Goal: Task Accomplishment & Management: Complete application form

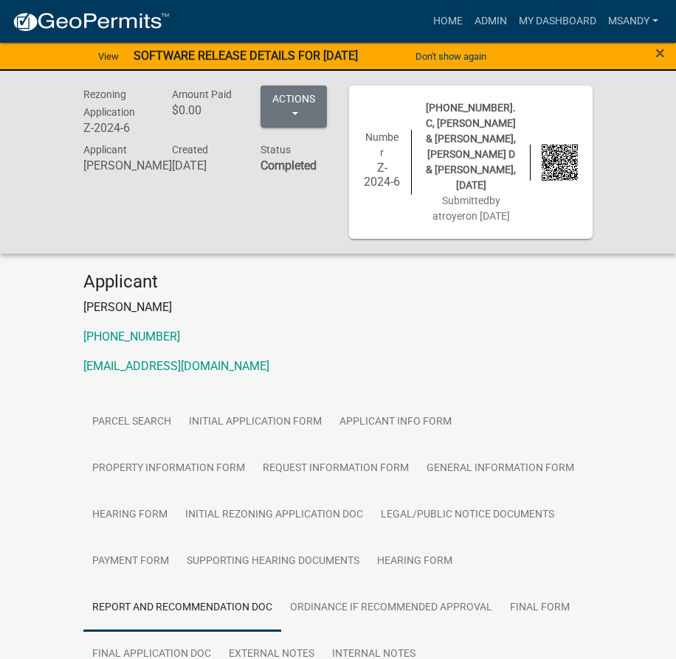
scroll to position [72, 0]
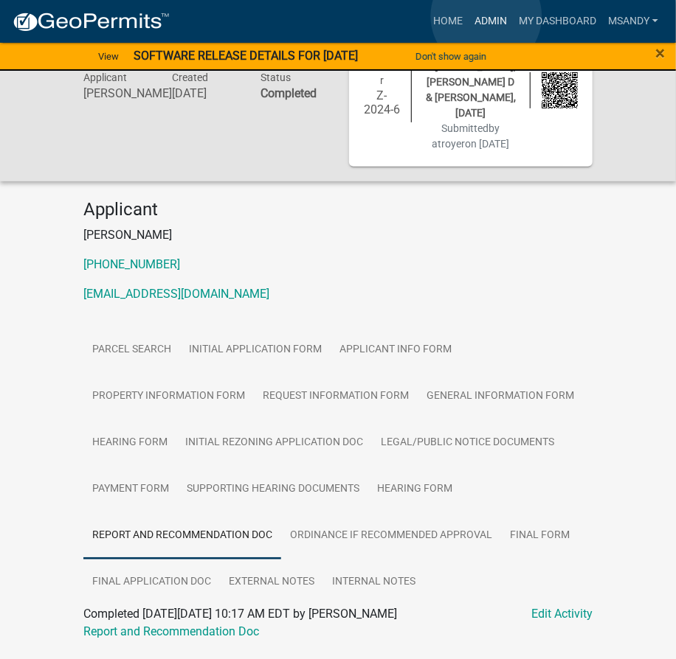
click at [486, 16] on link "Admin" at bounding box center [490, 21] width 44 height 28
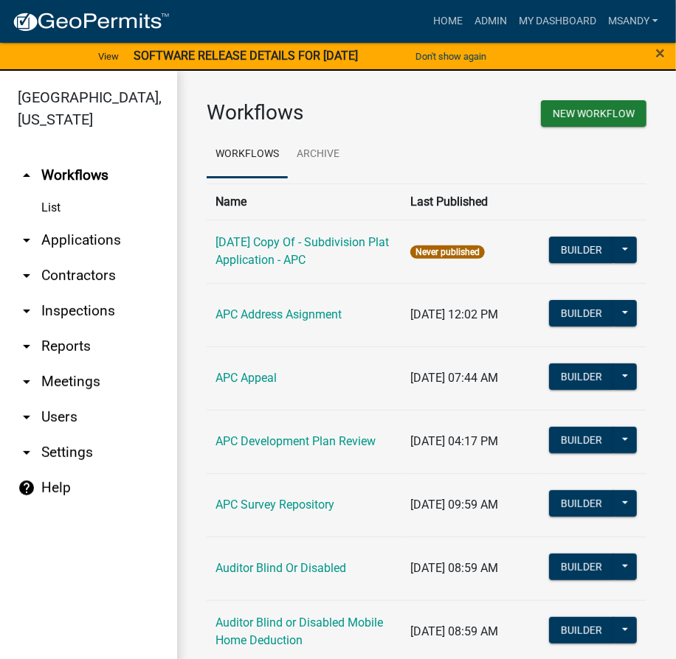
click at [57, 236] on link "arrow_drop_down Applications" at bounding box center [88, 240] width 177 height 35
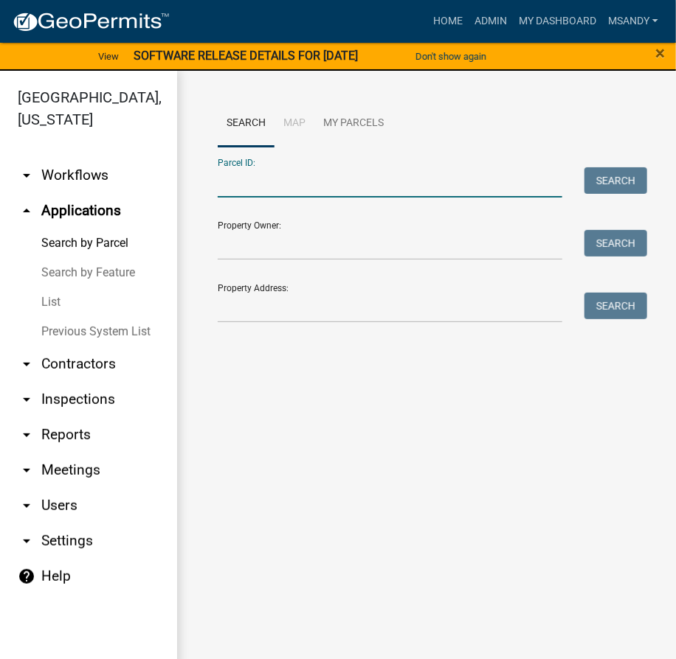
click at [267, 178] on input "Parcel ID:" at bounding box center [390, 182] width 344 height 30
click at [246, 186] on input "Parcel ID:" at bounding box center [390, 182] width 344 height 30
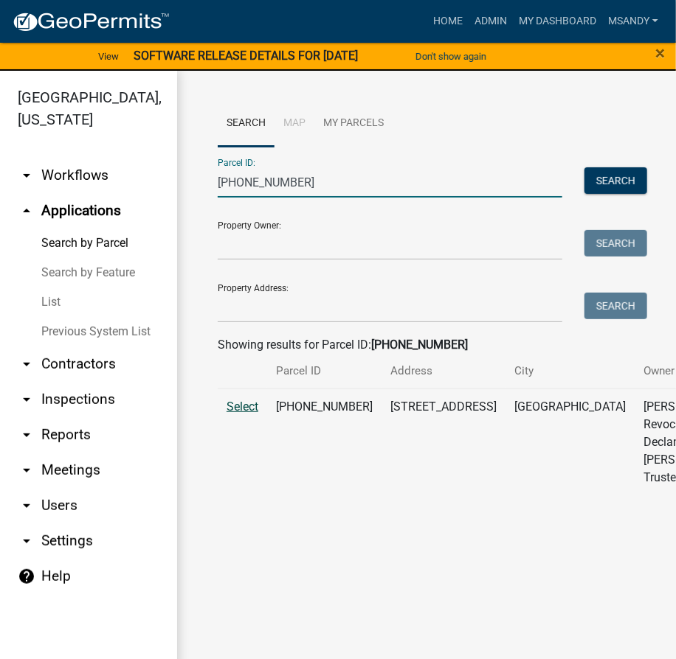
click at [236, 414] on span "Select" at bounding box center [242, 407] width 32 height 14
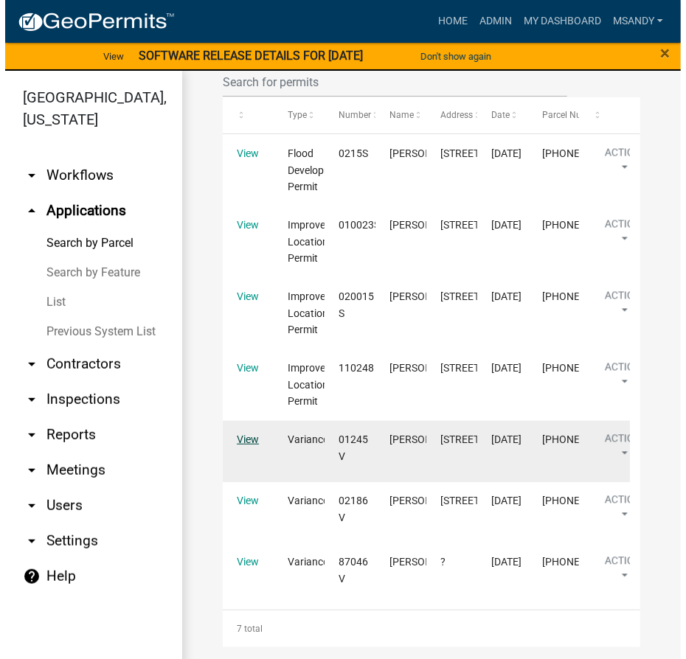
scroll to position [1136, 0]
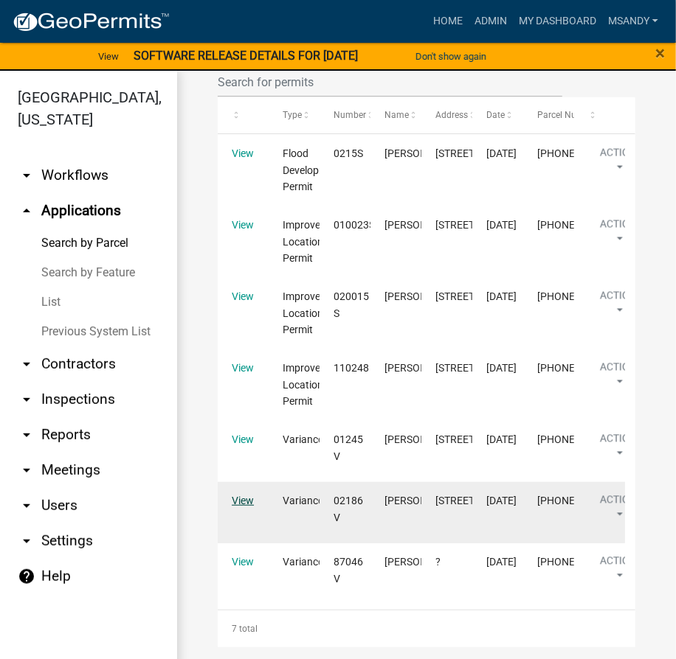
click at [240, 495] on link "View" at bounding box center [243, 501] width 22 height 12
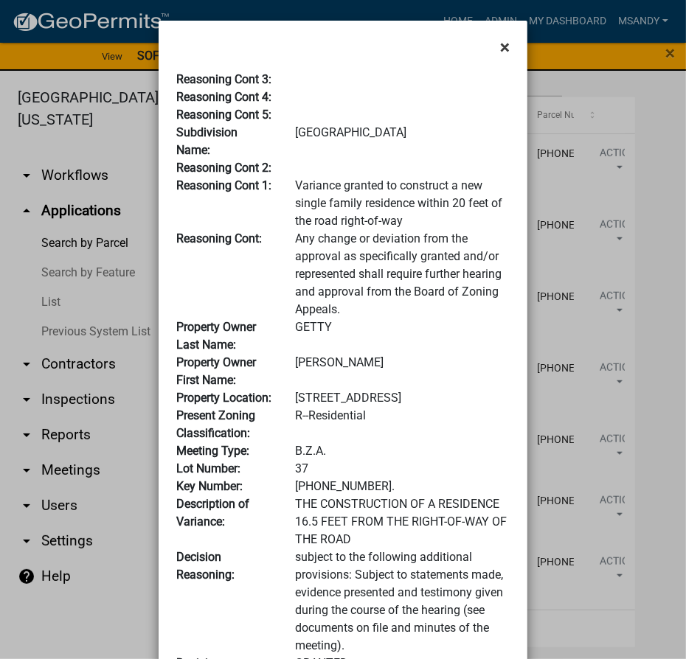
drag, startPoint x: 498, startPoint y: 43, endPoint x: 444, endPoint y: 214, distance: 179.4
click at [500, 46] on span "×" at bounding box center [505, 47] width 10 height 21
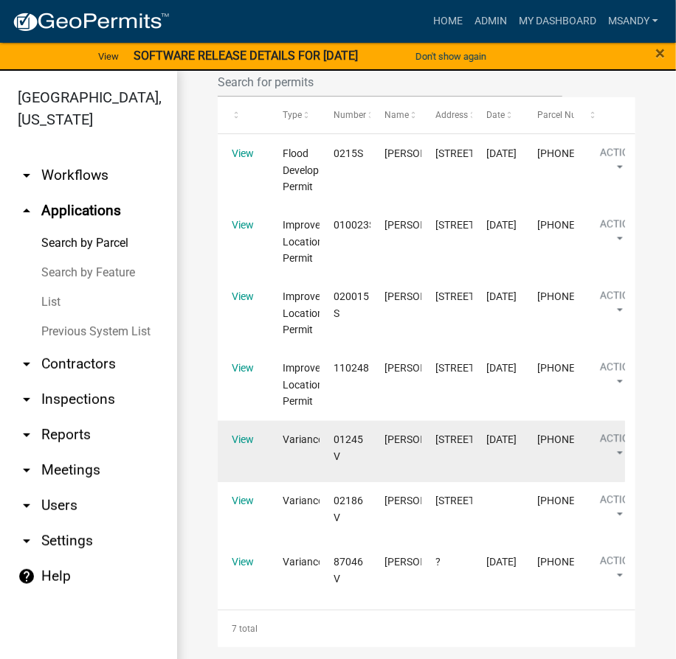
click at [229, 421] on datatable-body-cell "View" at bounding box center [243, 451] width 51 height 61
click at [239, 434] on link "View" at bounding box center [243, 440] width 22 height 12
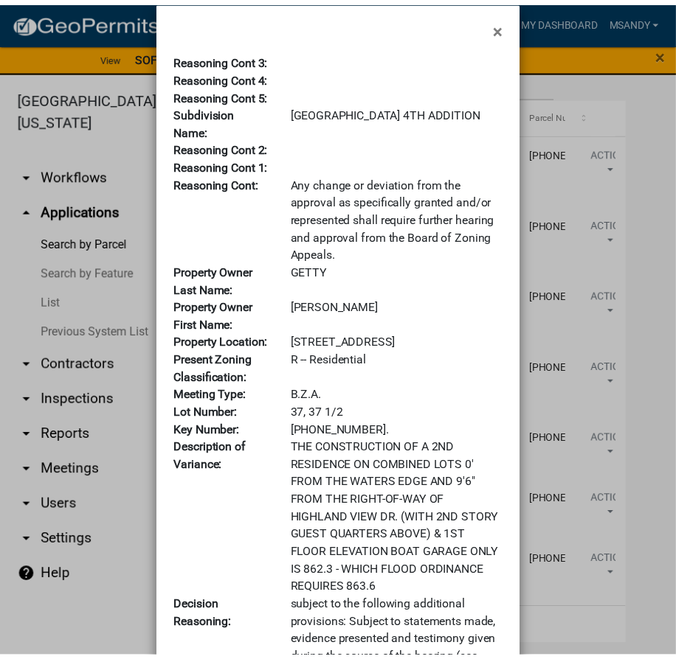
scroll to position [0, 0]
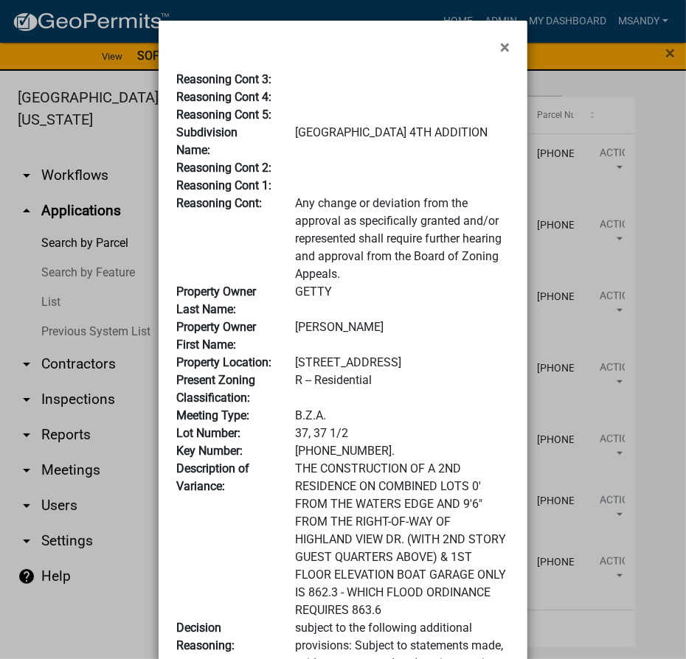
drag, startPoint x: 502, startPoint y: 48, endPoint x: 338, endPoint y: 122, distance: 179.9
click at [502, 49] on span "×" at bounding box center [505, 47] width 10 height 21
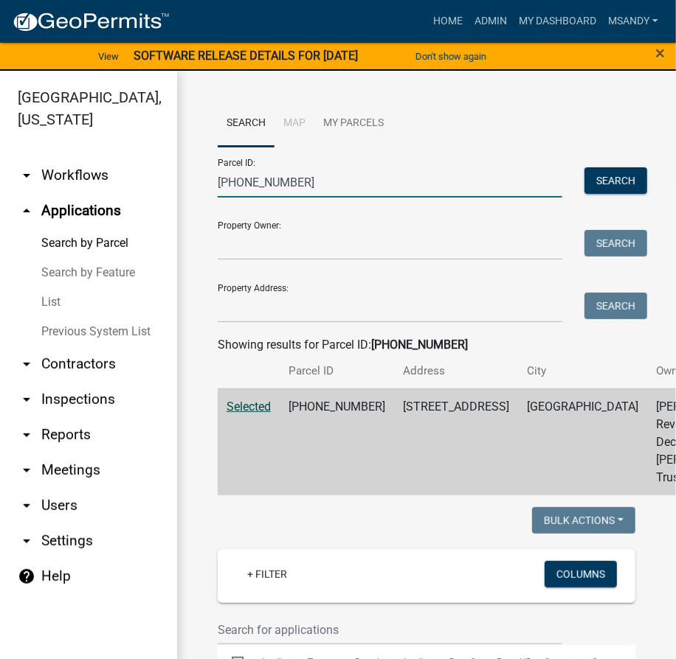
click at [342, 177] on input "007-091-007" at bounding box center [390, 182] width 344 height 30
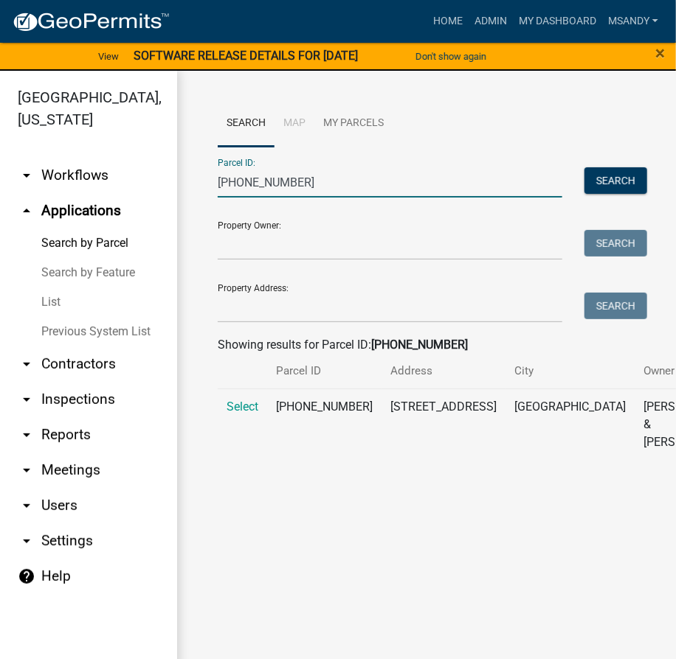
click at [239, 431] on td "Select" at bounding box center [242, 425] width 49 height 72
click at [240, 414] on span "Select" at bounding box center [242, 407] width 32 height 14
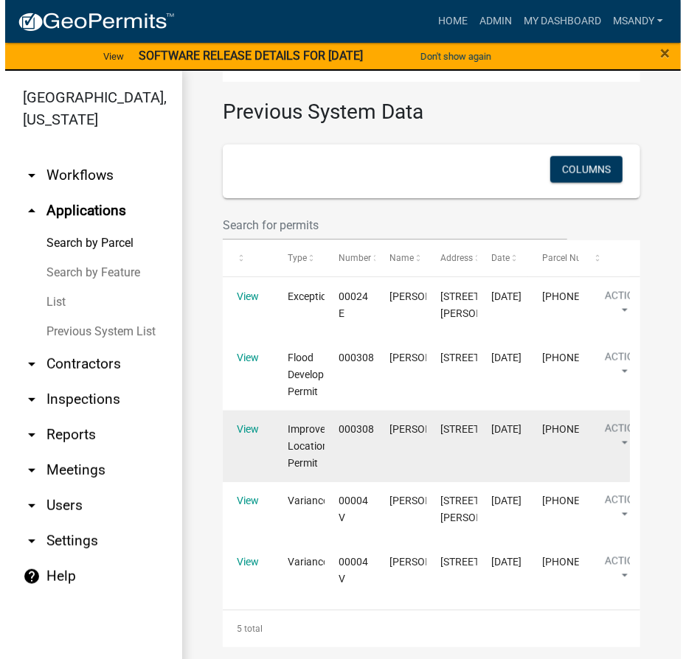
scroll to position [938, 0]
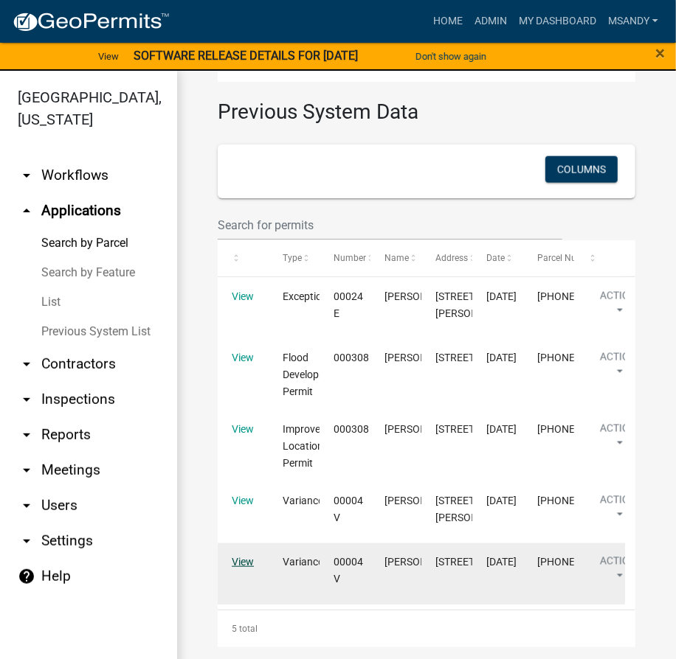
click at [241, 556] on link "View" at bounding box center [243, 562] width 22 height 12
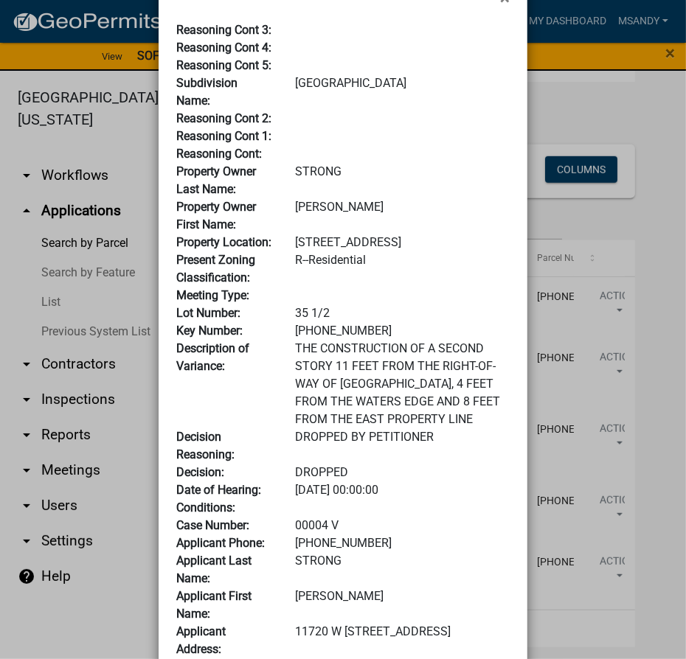
scroll to position [0, 0]
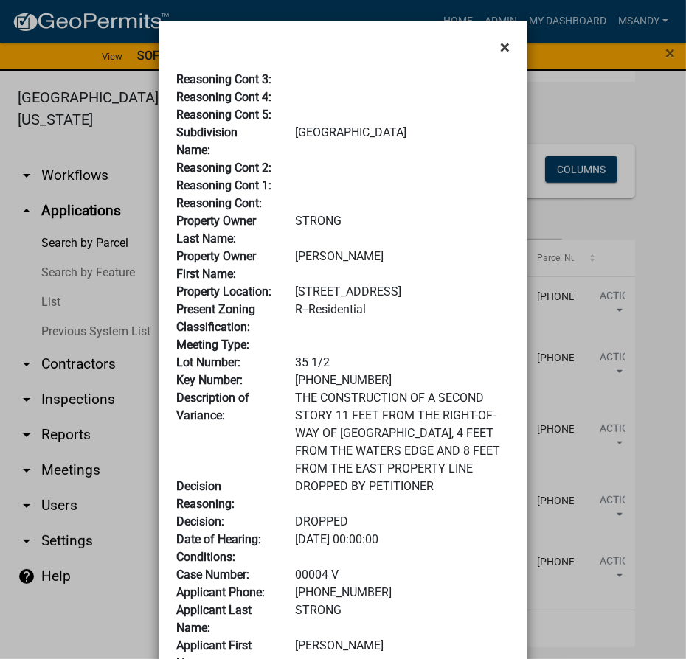
click at [500, 43] on span "×" at bounding box center [505, 47] width 10 height 21
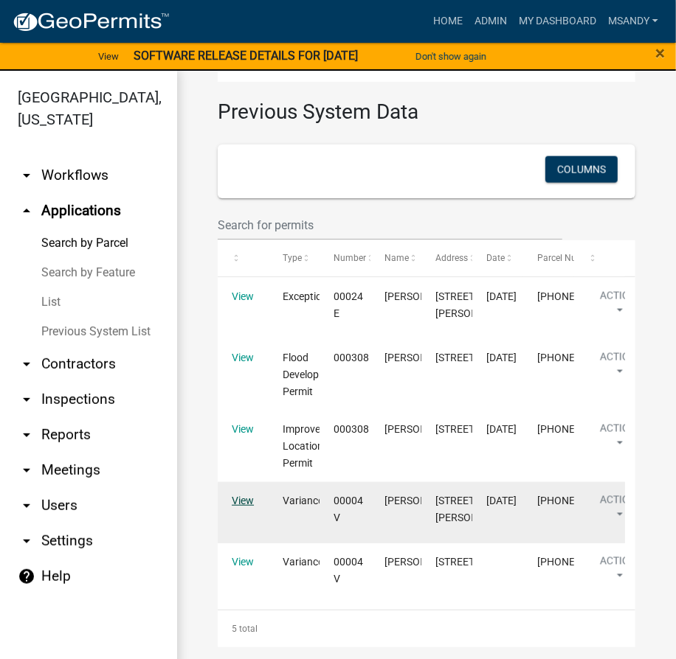
click at [243, 495] on link "View" at bounding box center [243, 501] width 22 height 12
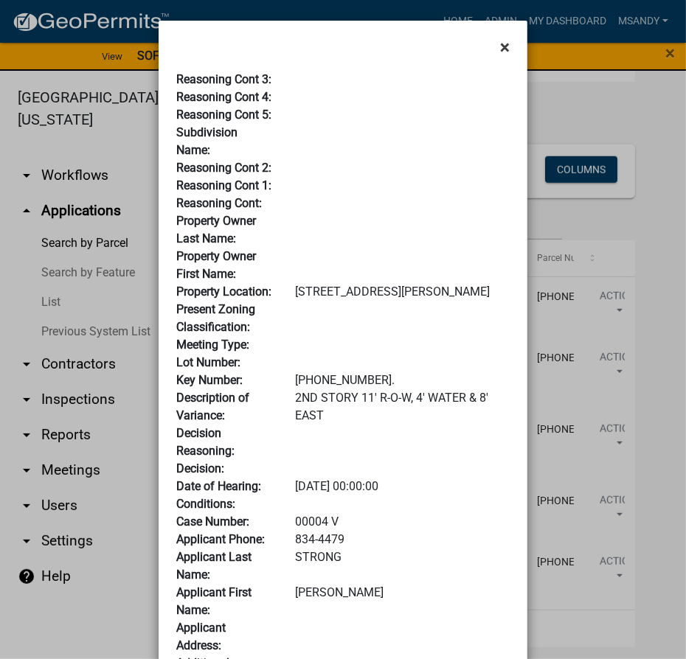
click at [503, 48] on span "×" at bounding box center [505, 47] width 10 height 21
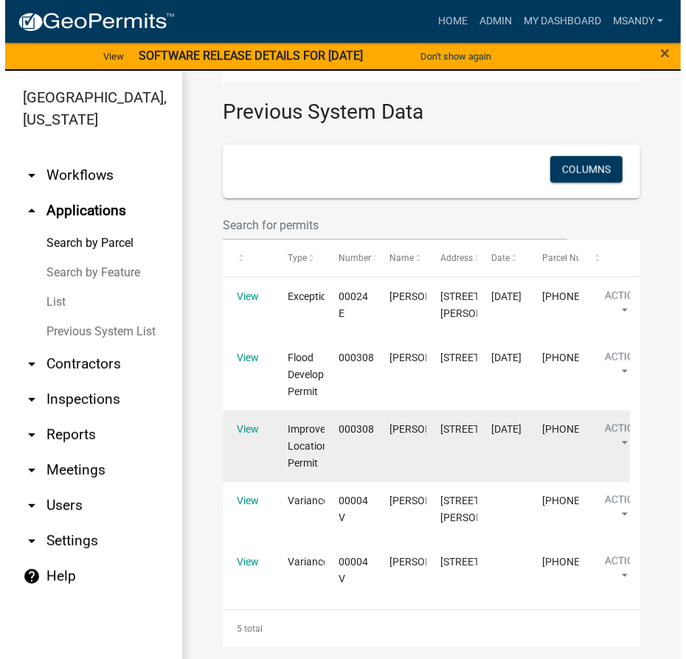
scroll to position [670, 0]
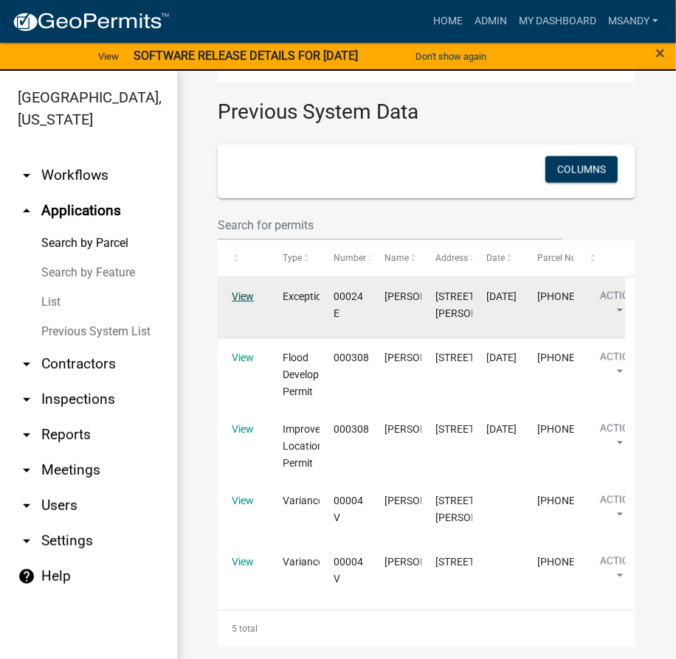
click at [246, 302] on link "View" at bounding box center [243, 297] width 22 height 12
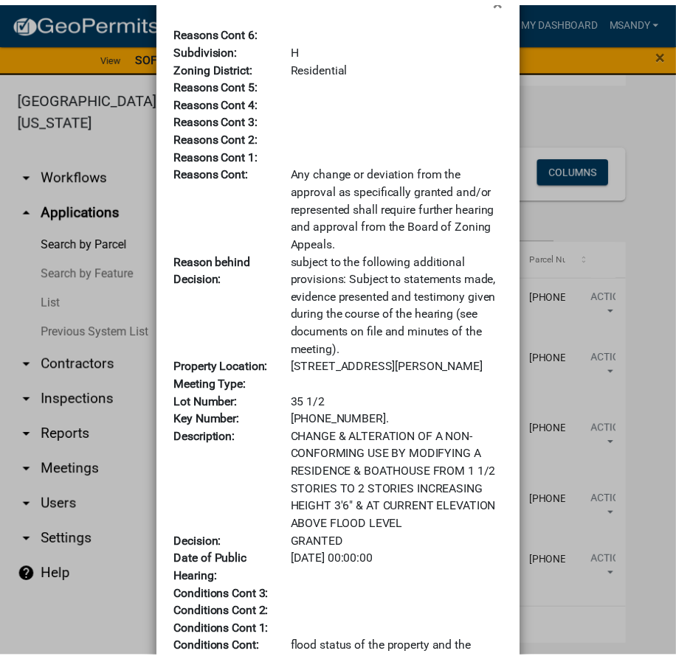
scroll to position [0, 0]
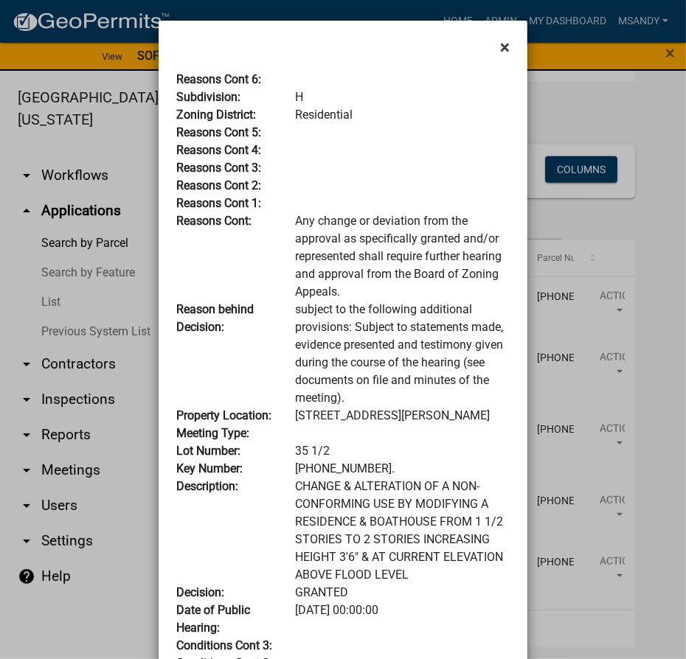
click at [503, 45] on span "×" at bounding box center [505, 47] width 10 height 21
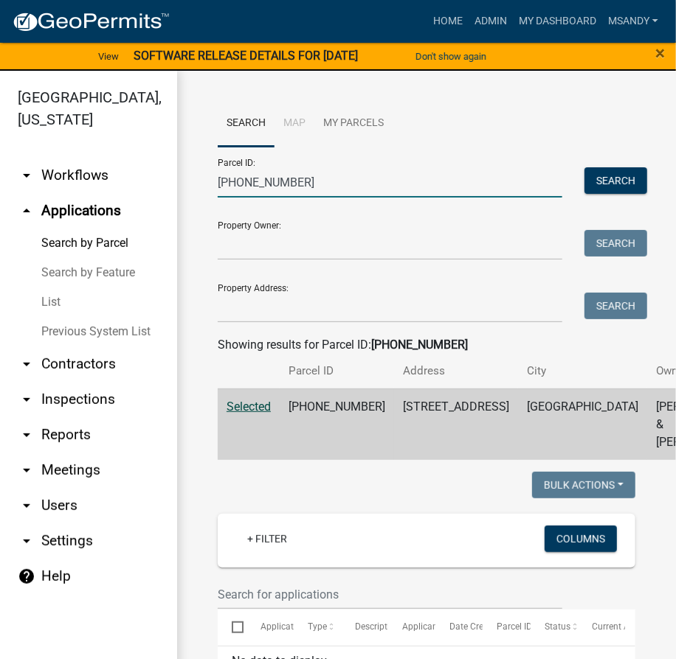
click at [338, 187] on input "007-091-010" at bounding box center [390, 182] width 344 height 30
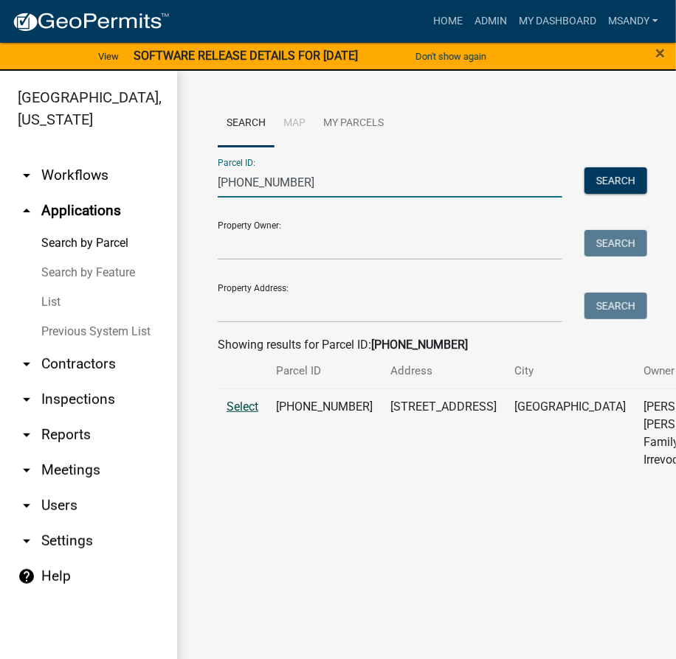
type input "007-091-004"
click at [247, 414] on span "Select" at bounding box center [242, 407] width 32 height 14
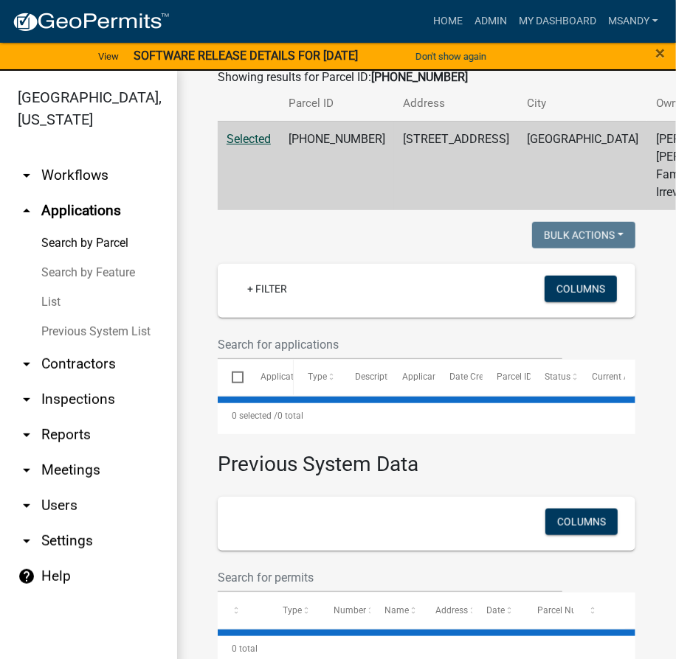
select select "3: 100"
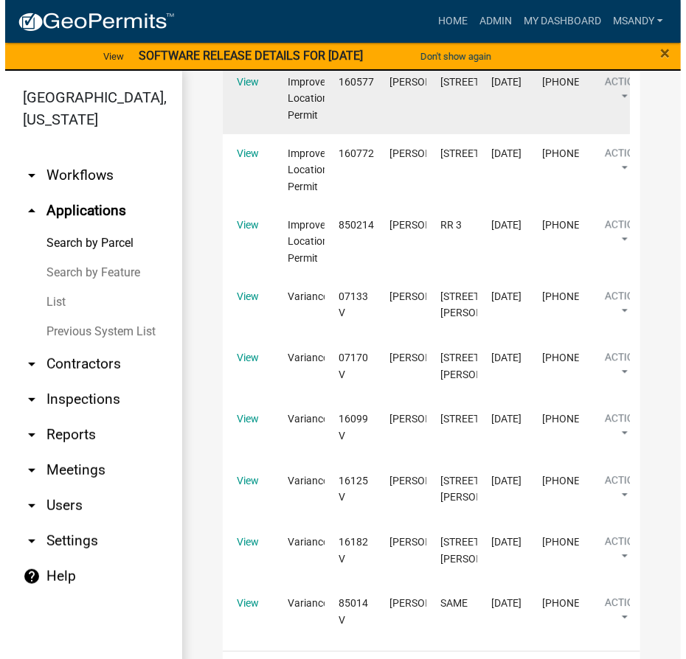
scroll to position [1140, 0]
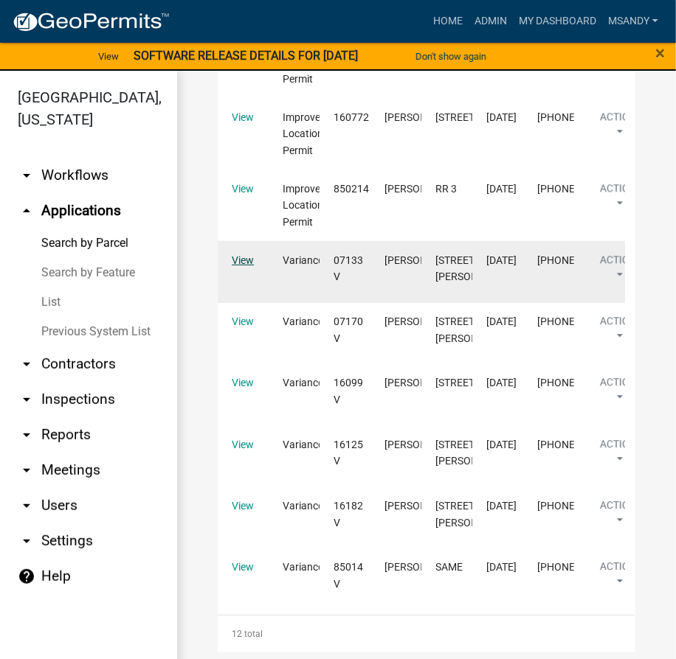
click at [238, 266] on link "View" at bounding box center [243, 260] width 22 height 12
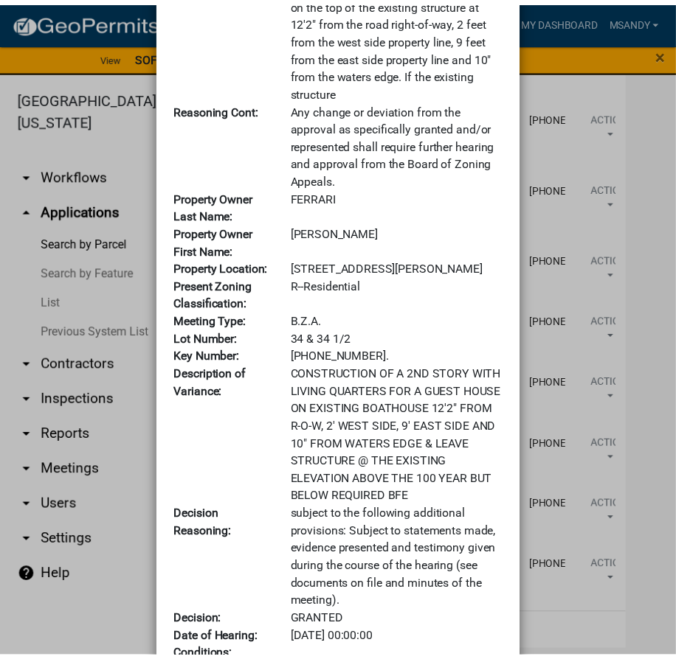
scroll to position [0, 0]
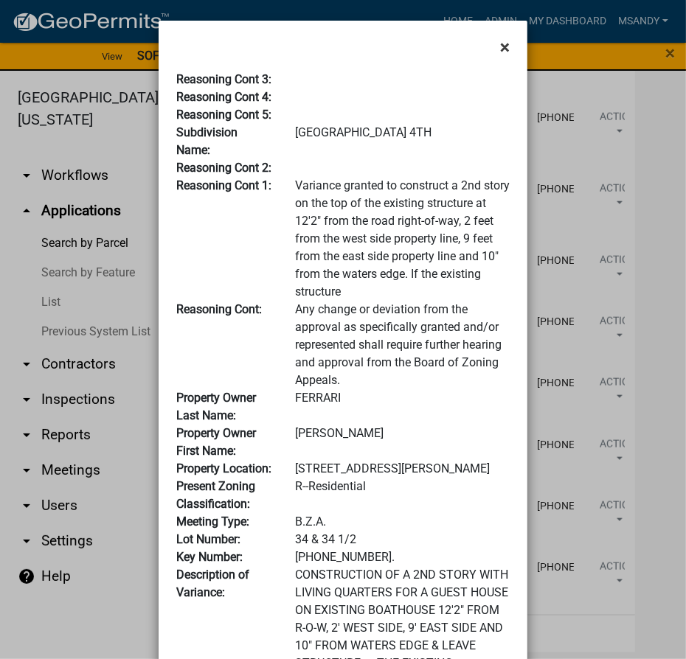
click at [503, 44] on span "×" at bounding box center [505, 47] width 10 height 21
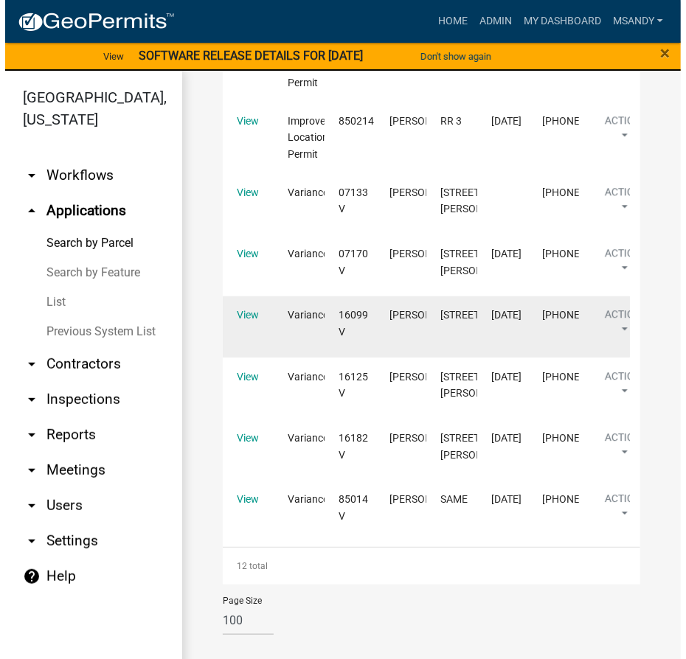
scroll to position [1341, 0]
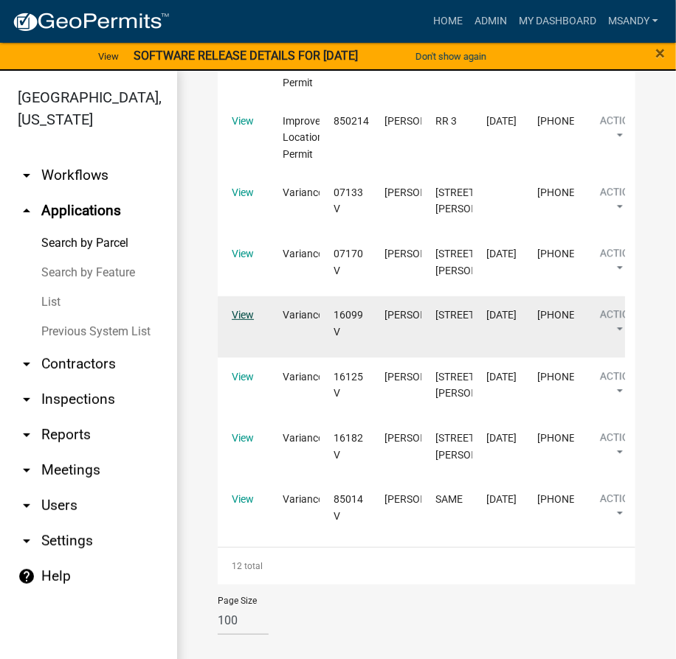
click at [238, 321] on link "View" at bounding box center [243, 315] width 22 height 12
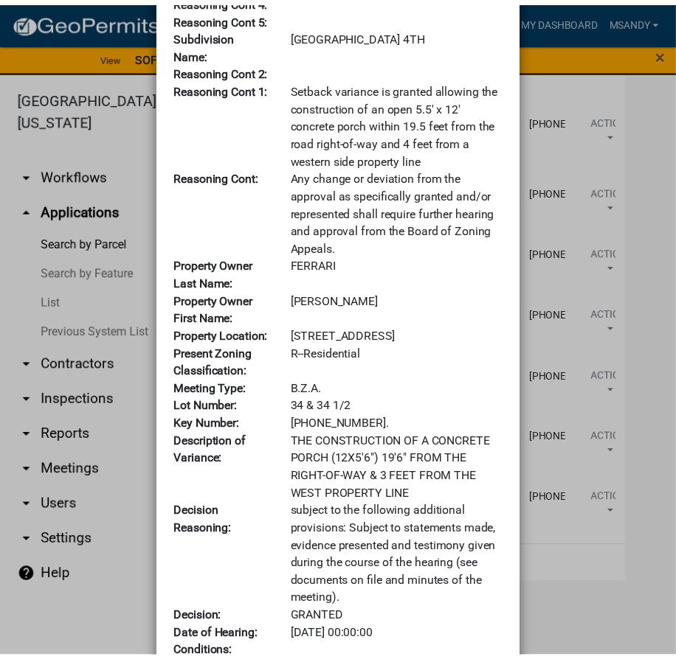
scroll to position [0, 0]
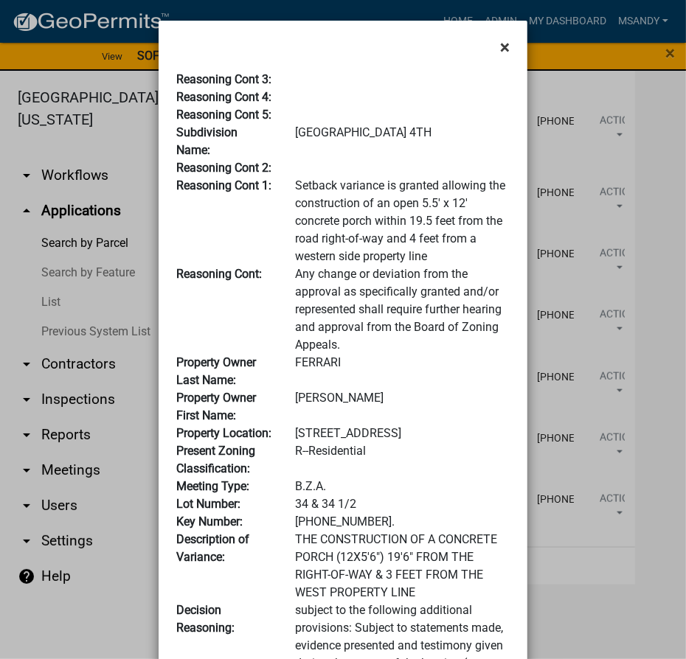
click at [500, 44] on span "×" at bounding box center [505, 47] width 10 height 21
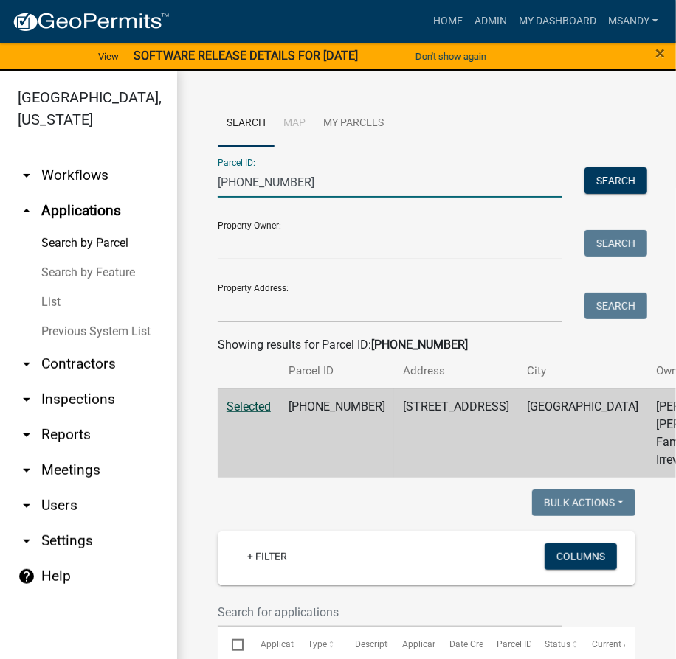
click at [348, 182] on input "007-091-004" at bounding box center [390, 182] width 344 height 30
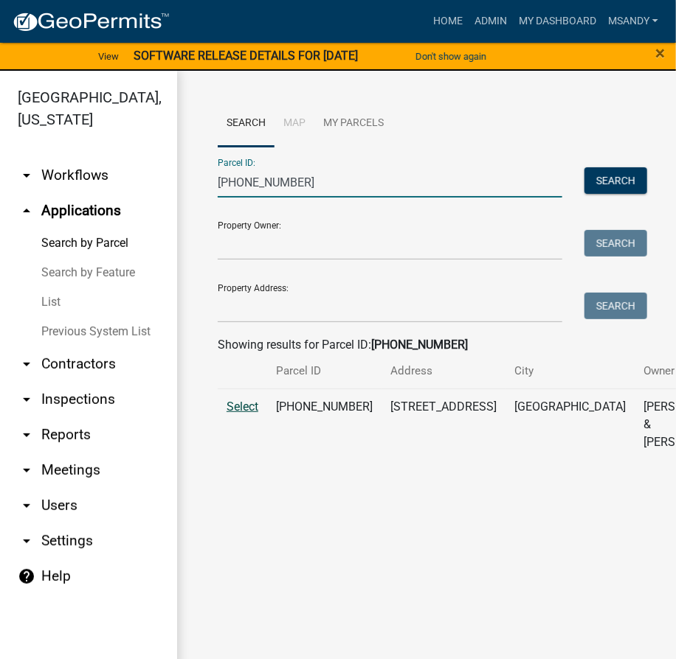
click at [246, 414] on span "Select" at bounding box center [242, 407] width 32 height 14
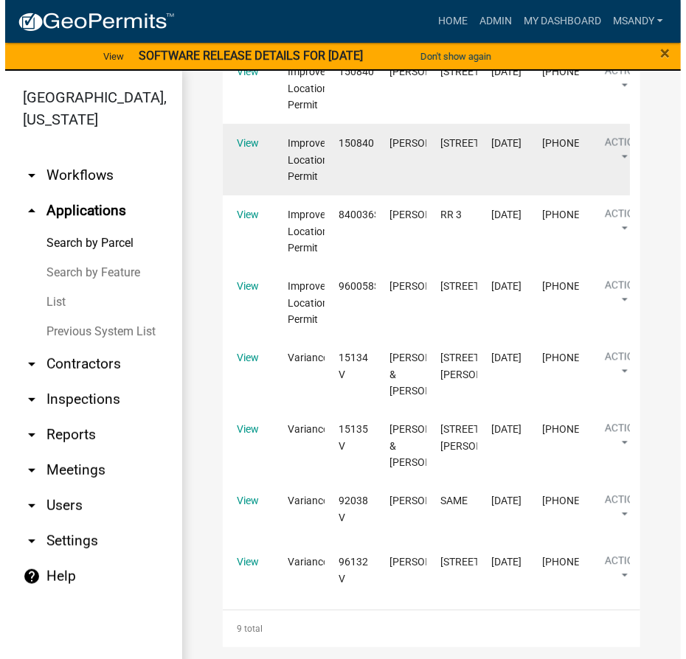
scroll to position [1005, 0]
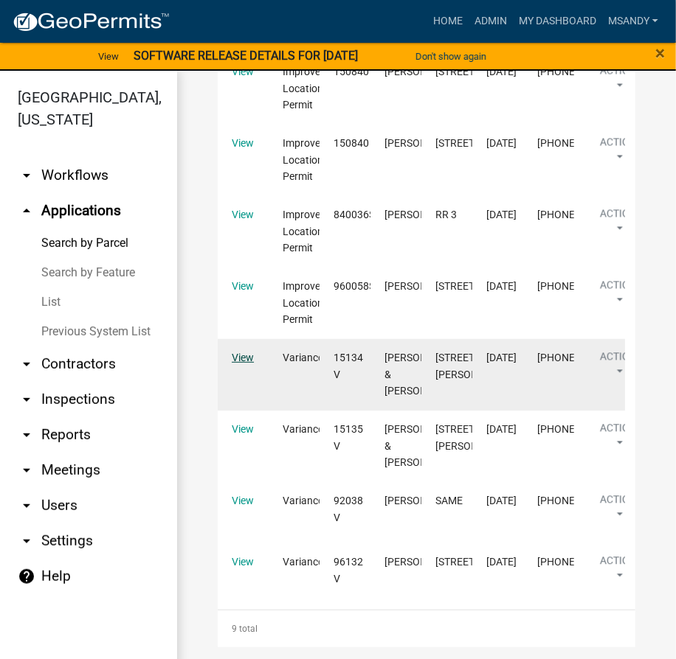
click at [246, 364] on link "View" at bounding box center [243, 358] width 22 height 12
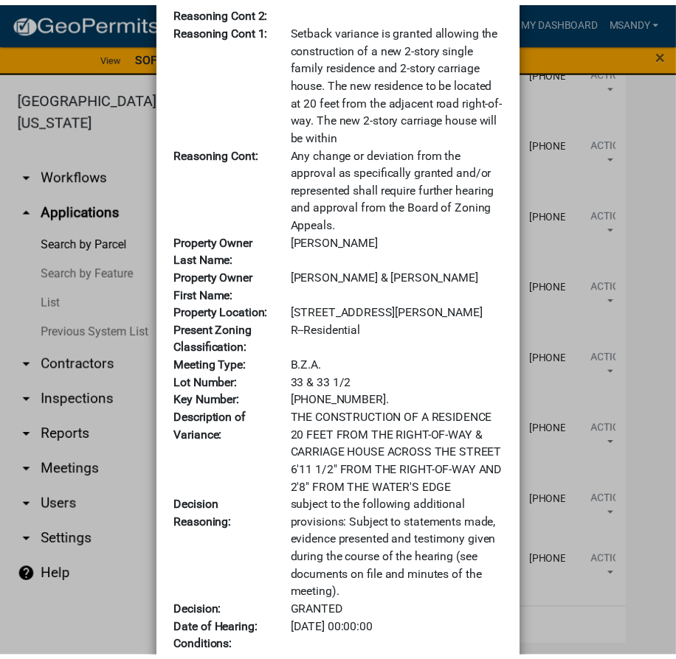
scroll to position [0, 0]
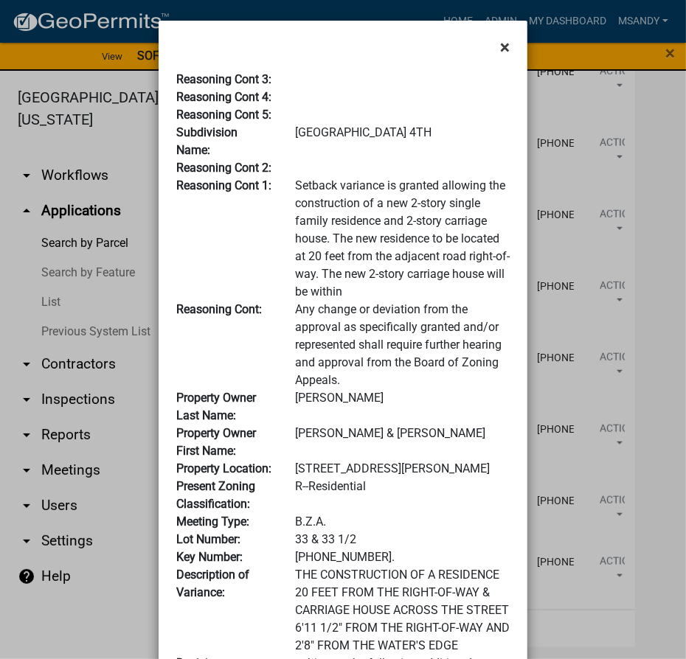
click at [500, 48] on span "×" at bounding box center [505, 47] width 10 height 21
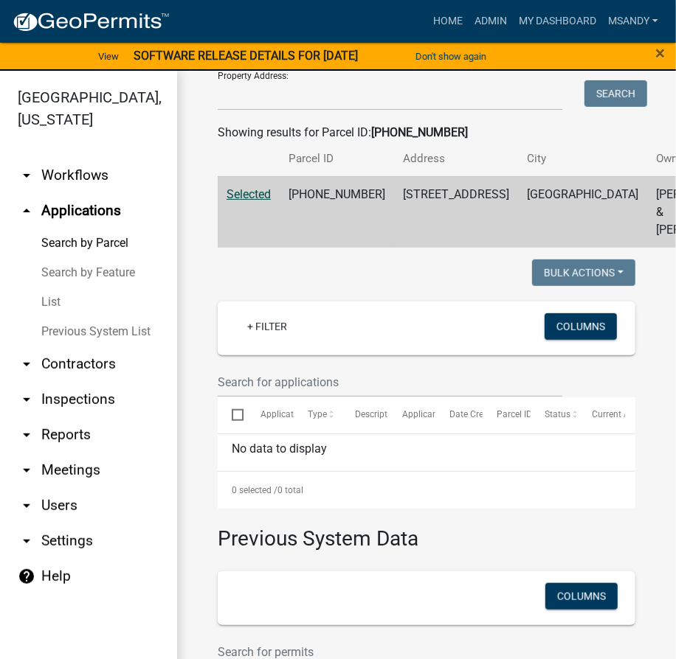
scroll to position [66, 0]
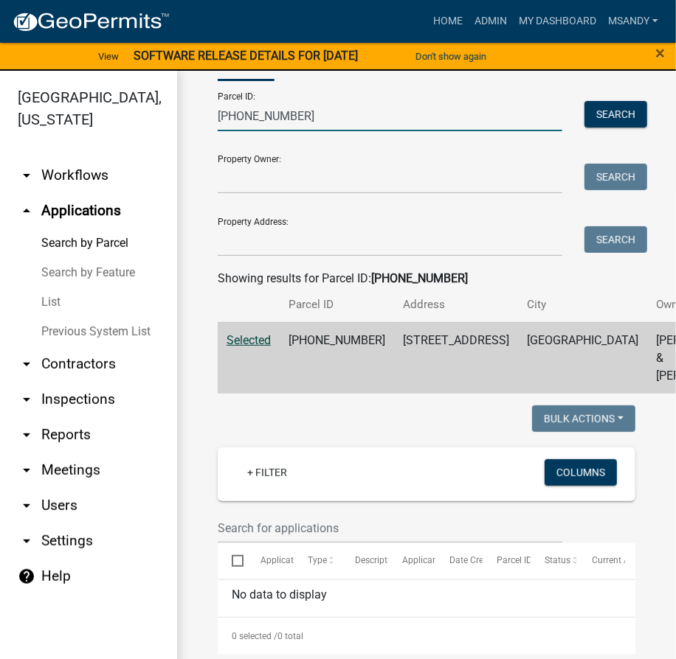
click at [339, 117] on input "007-091-003" at bounding box center [390, 116] width 344 height 30
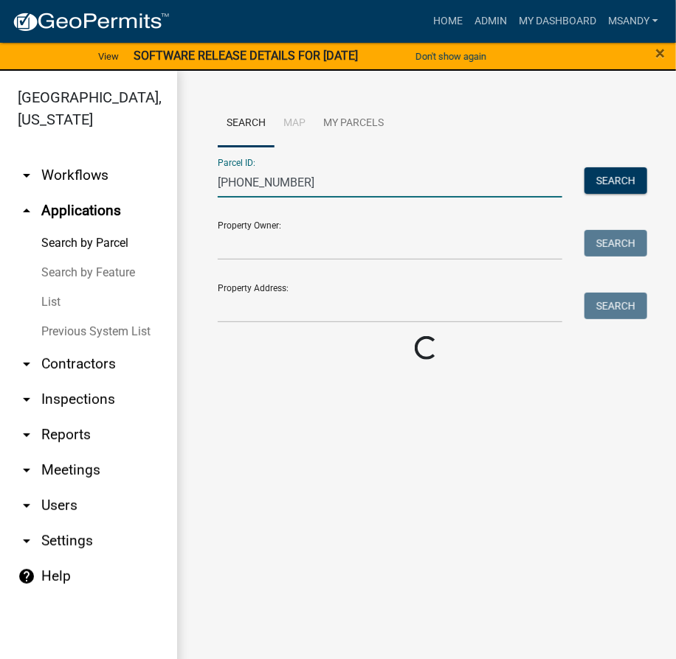
scroll to position [0, 0]
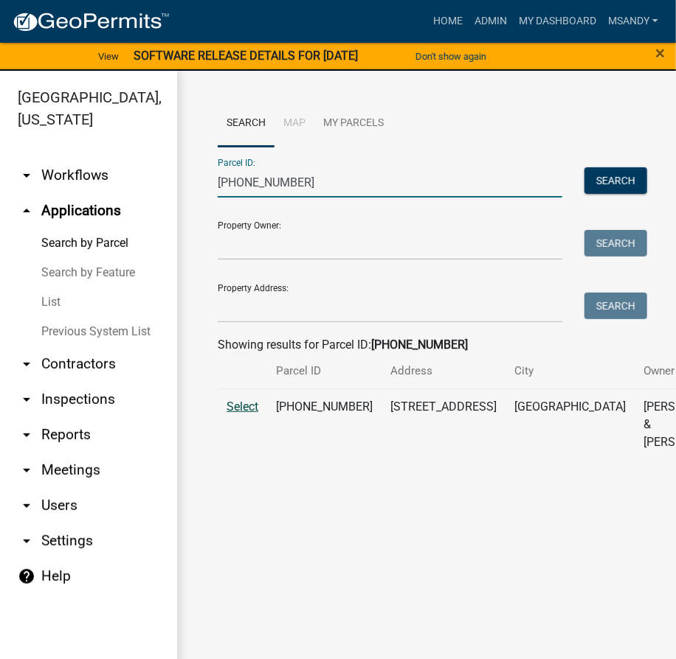
click at [240, 414] on span "Select" at bounding box center [242, 407] width 32 height 14
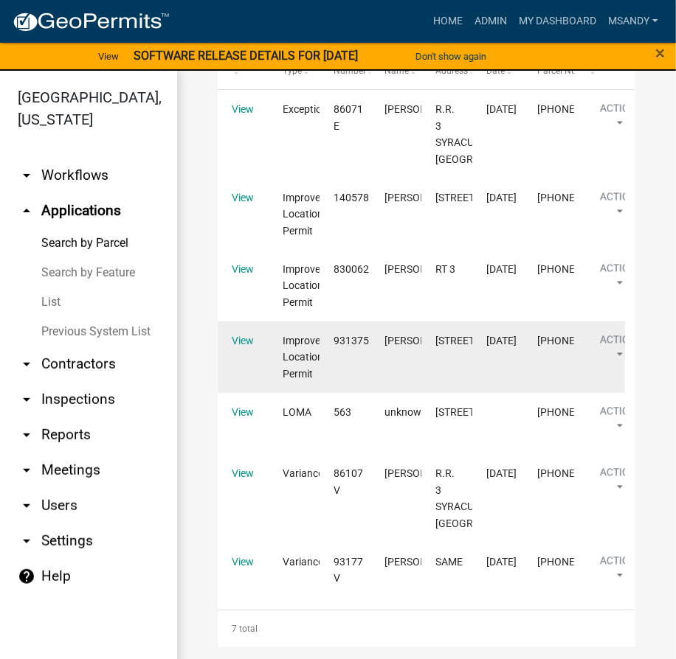
scroll to position [982, 0]
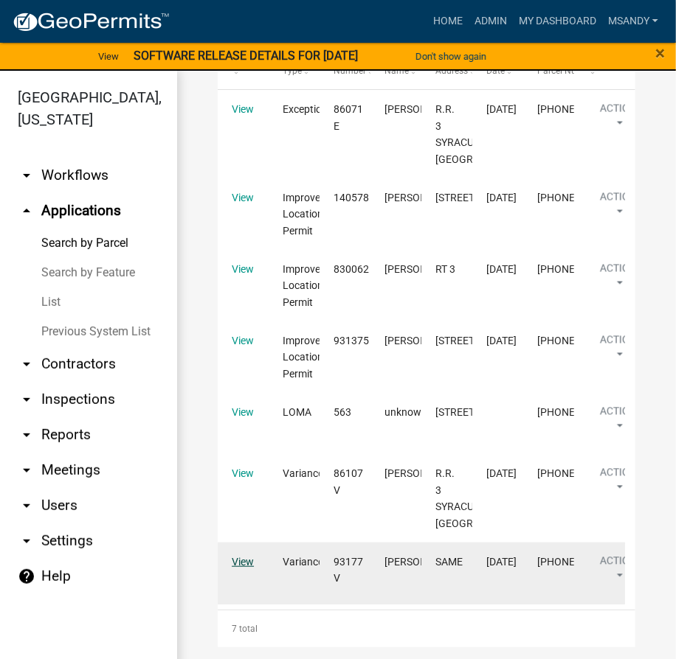
click at [238, 556] on link "View" at bounding box center [243, 562] width 22 height 12
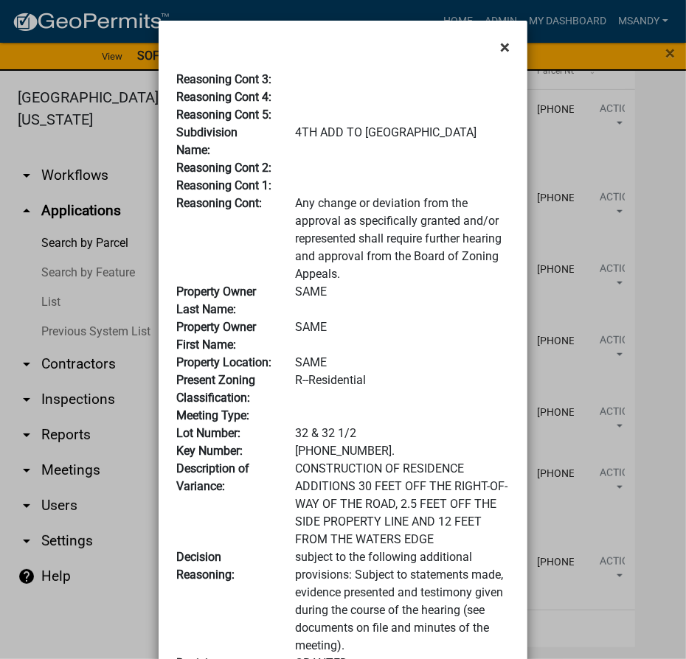
click at [492, 46] on button "×" at bounding box center [504, 47] width 33 height 41
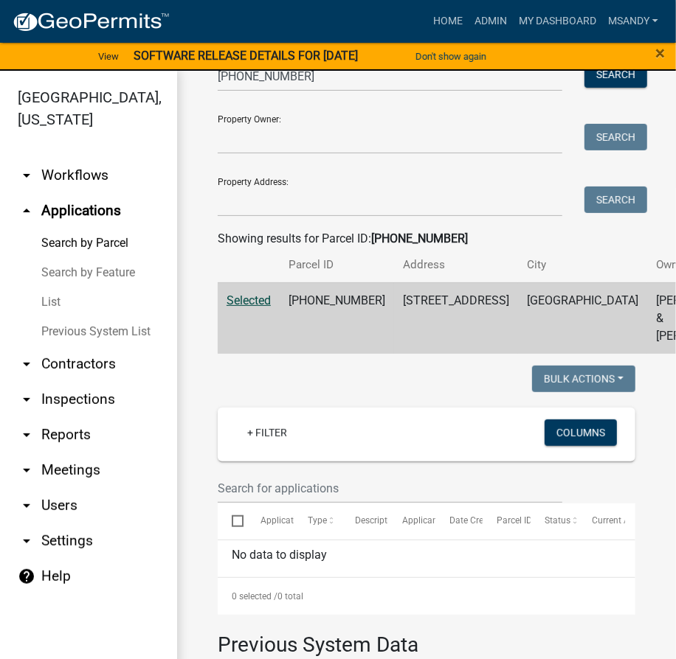
scroll to position [0, 0]
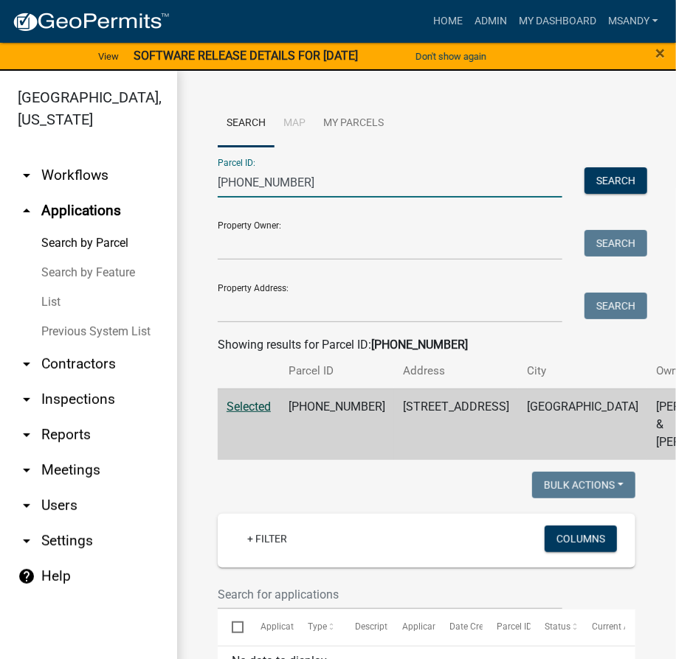
click at [313, 176] on input "007-091-002" at bounding box center [390, 182] width 344 height 30
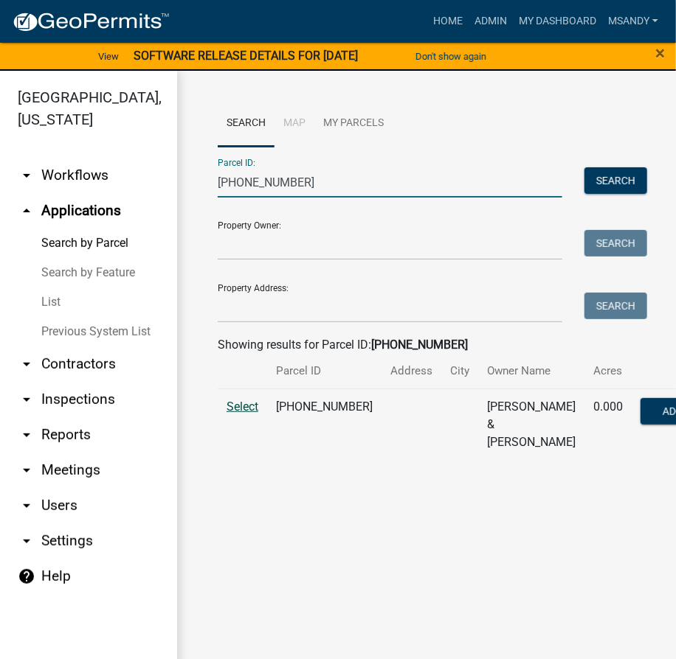
click at [244, 414] on span "Select" at bounding box center [242, 407] width 32 height 14
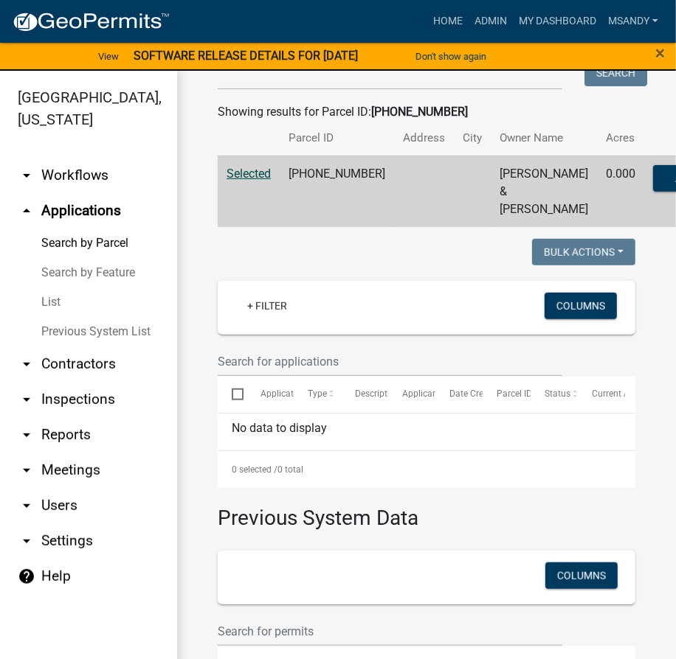
scroll to position [60, 0]
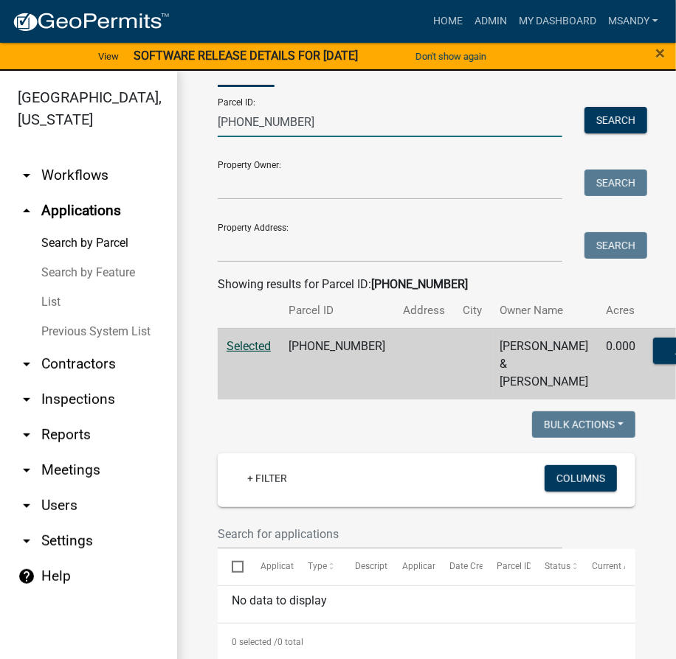
drag, startPoint x: 301, startPoint y: 122, endPoint x: 295, endPoint y: 129, distance: 9.4
click at [301, 122] on input "007-091-014" at bounding box center [390, 122] width 344 height 30
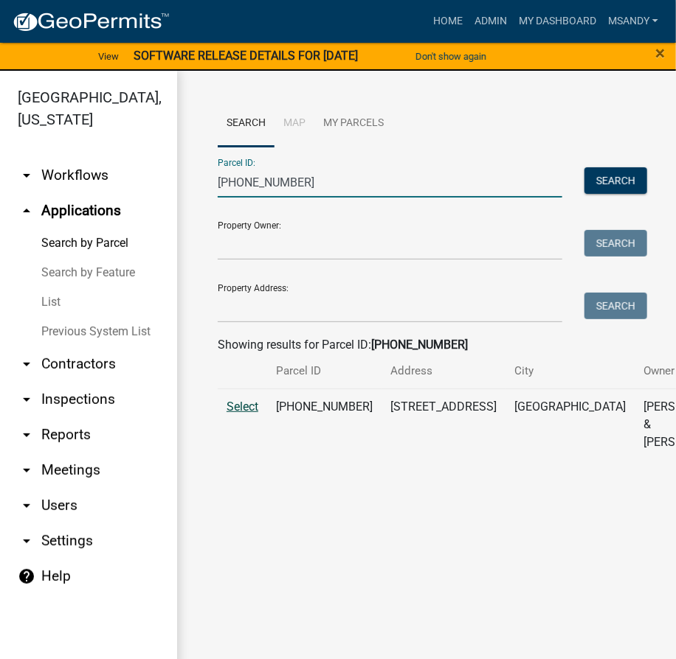
click at [237, 414] on span "Select" at bounding box center [242, 407] width 32 height 14
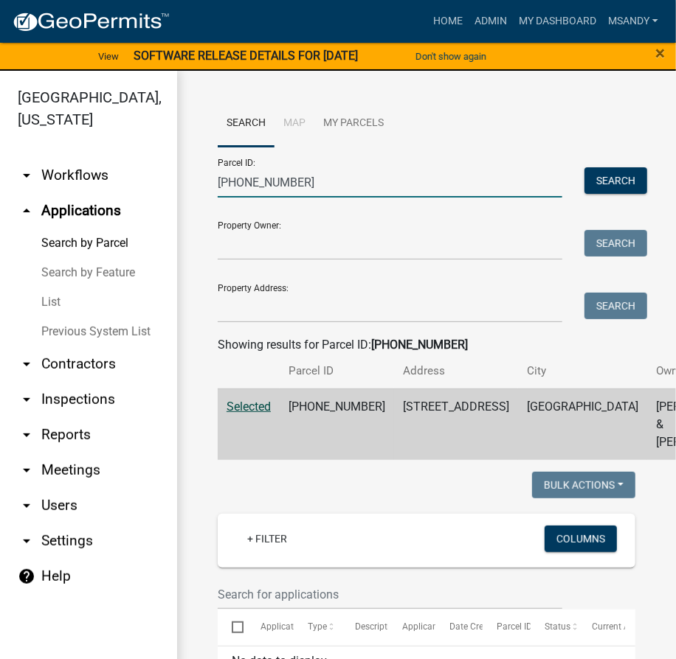
click at [306, 179] on input "007-091-015" at bounding box center [390, 182] width 344 height 30
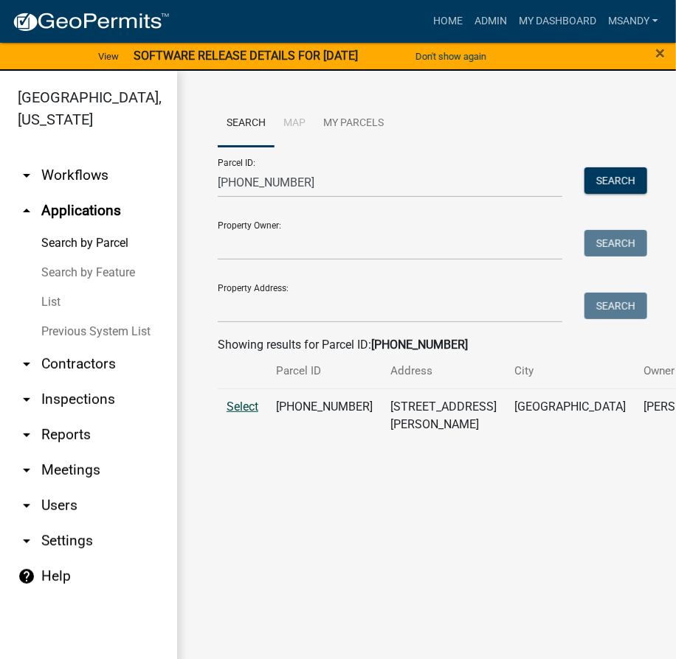
click at [243, 414] on span "Select" at bounding box center [242, 407] width 32 height 14
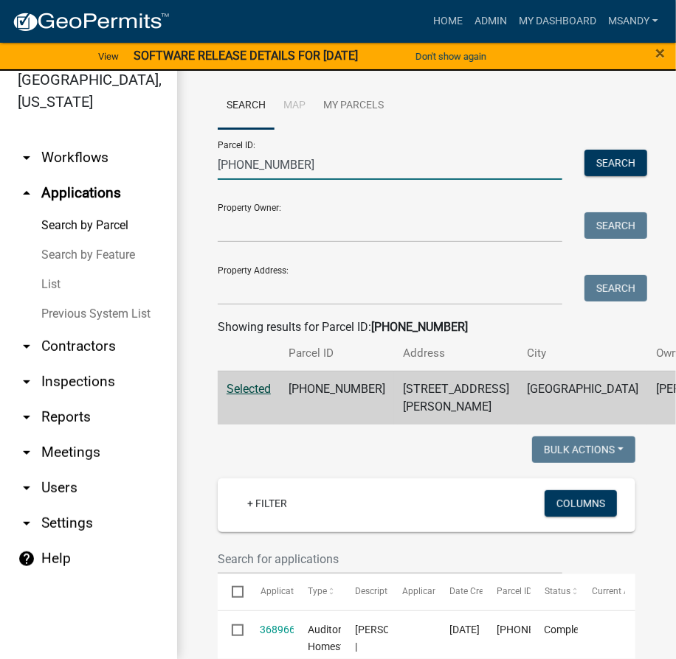
click at [308, 158] on input "007-091-028" at bounding box center [390, 165] width 344 height 30
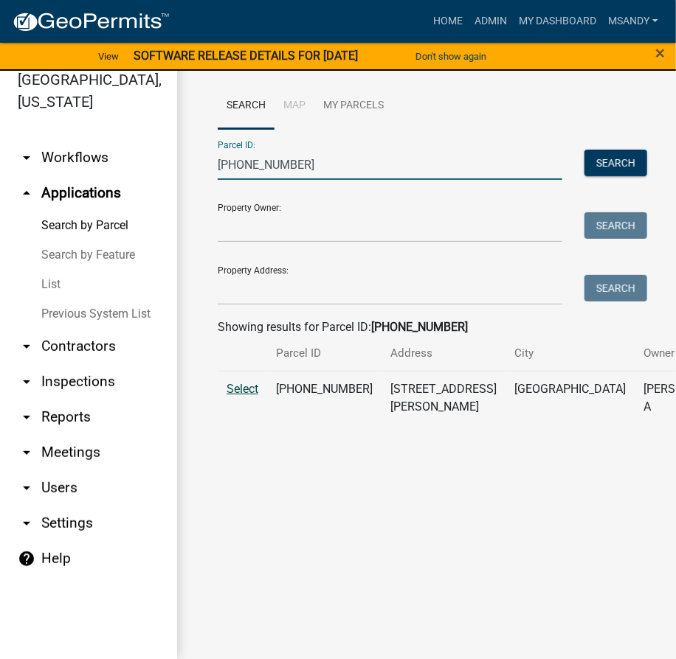
click at [238, 396] on span "Select" at bounding box center [242, 389] width 32 height 14
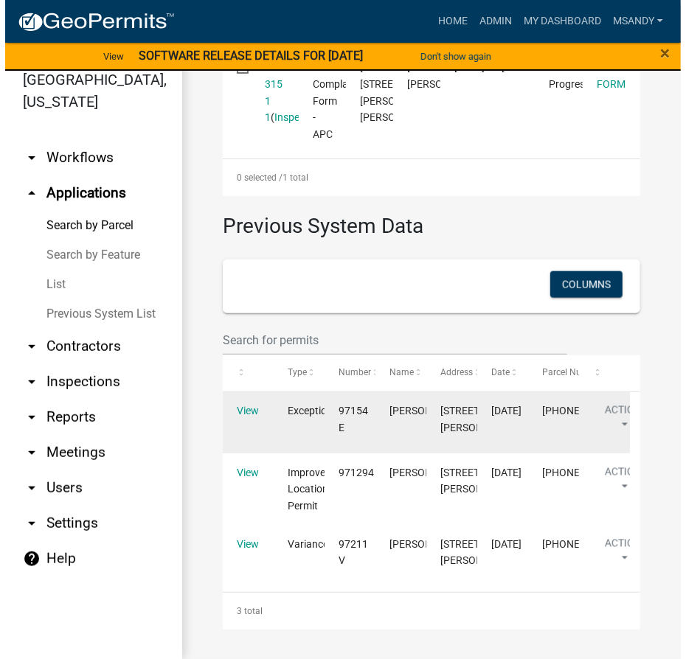
scroll to position [834, 0]
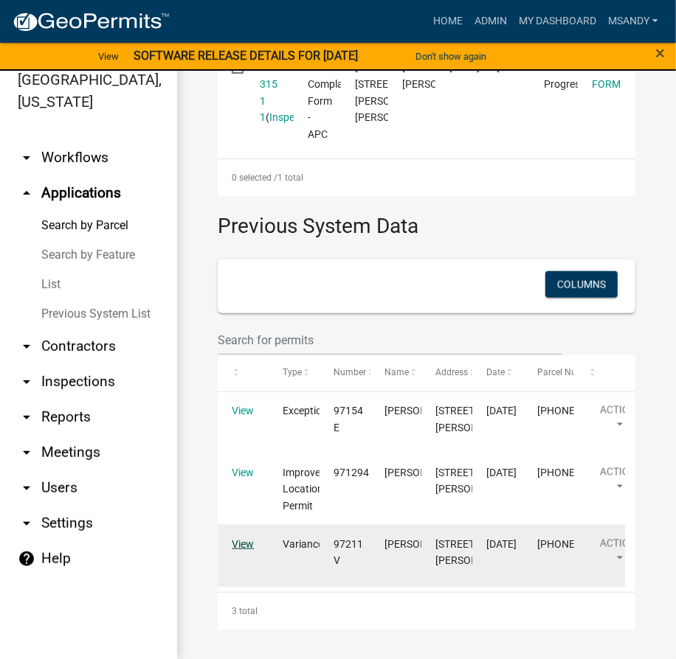
click at [246, 538] on link "View" at bounding box center [243, 544] width 22 height 12
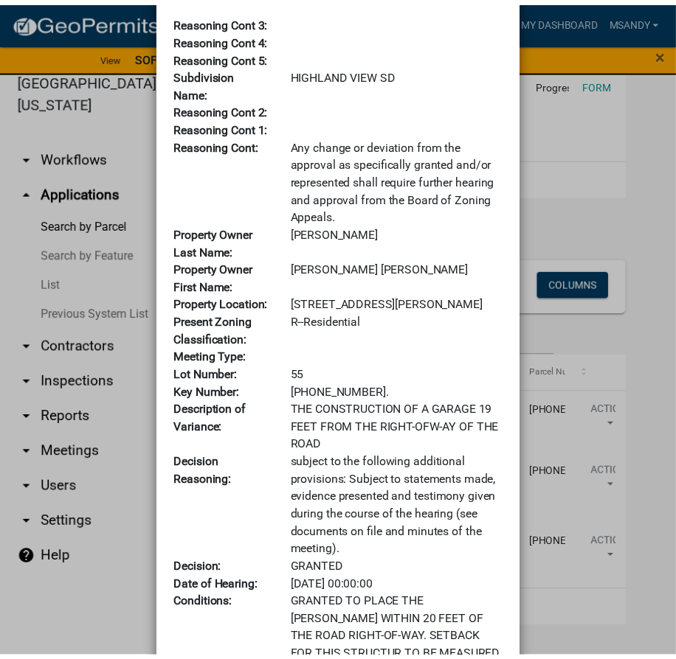
scroll to position [0, 0]
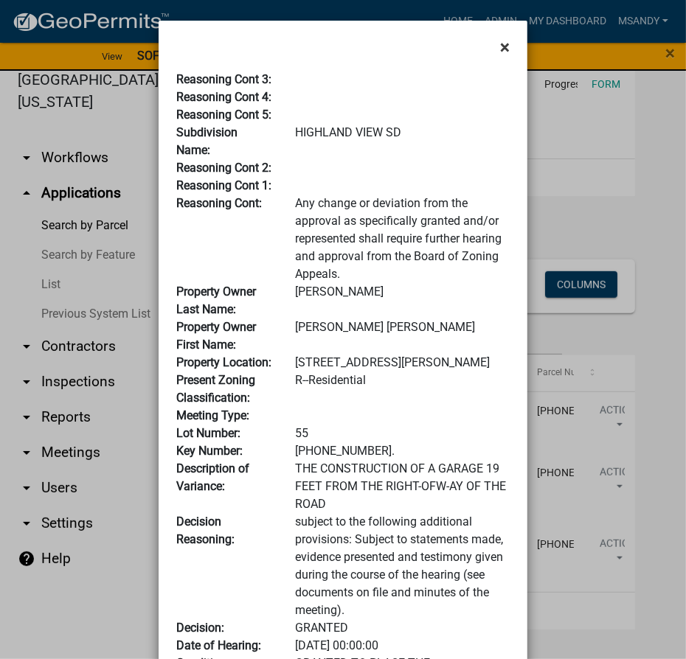
drag, startPoint x: 497, startPoint y: 46, endPoint x: 421, endPoint y: 94, distance: 89.8
click at [500, 46] on span "×" at bounding box center [505, 47] width 10 height 21
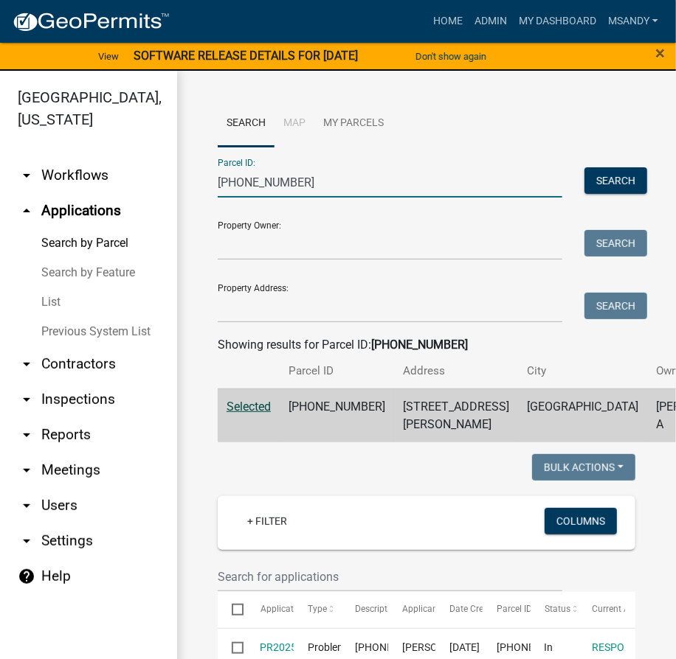
drag, startPoint x: 326, startPoint y: 181, endPoint x: -8, endPoint y: 183, distance: 334.1
click at [0, 183] on html "Internet Explorer does NOT work with GeoPermits. Get a new browser for more sec…" at bounding box center [338, 329] width 676 height 659
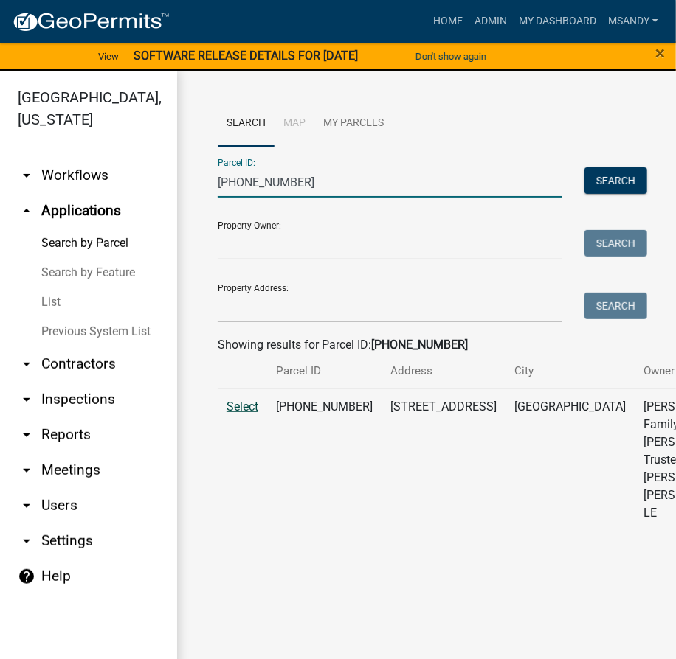
type input "007-053-069"
click at [246, 414] on span "Select" at bounding box center [242, 407] width 32 height 14
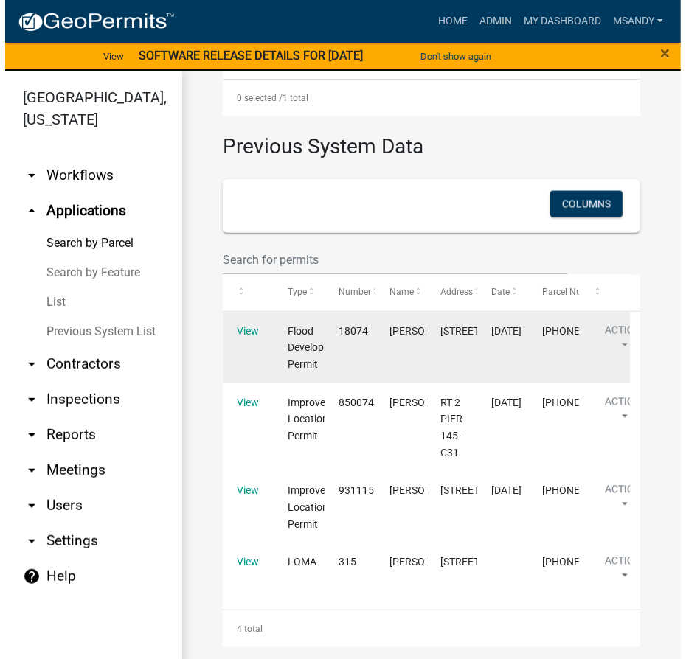
scroll to position [980, 0]
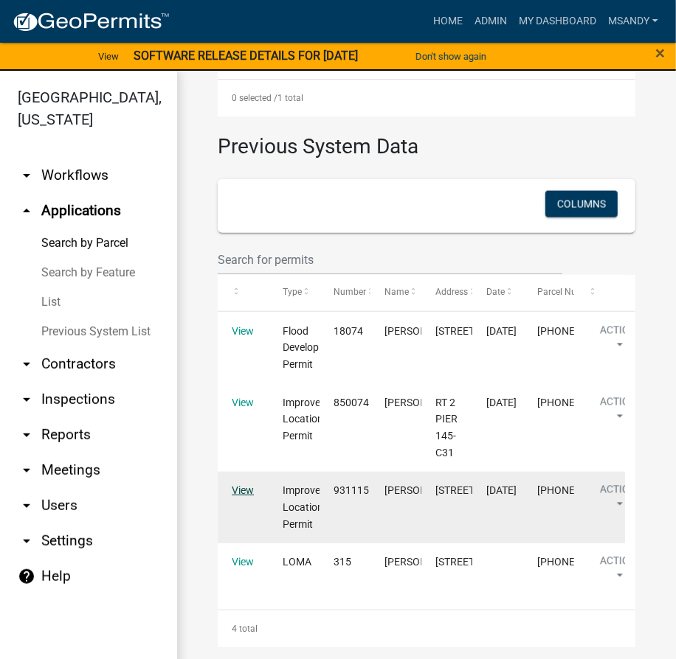
click at [252, 485] on link "View" at bounding box center [243, 491] width 22 height 12
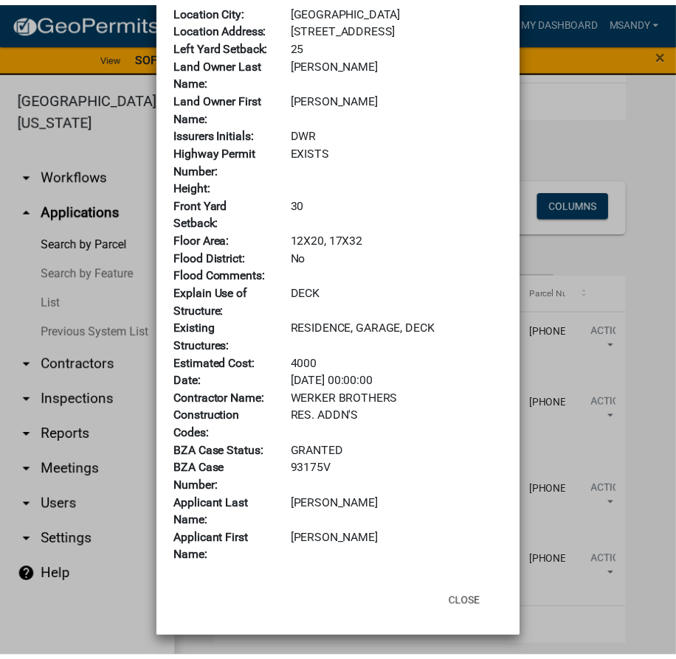
scroll to position [673, 0]
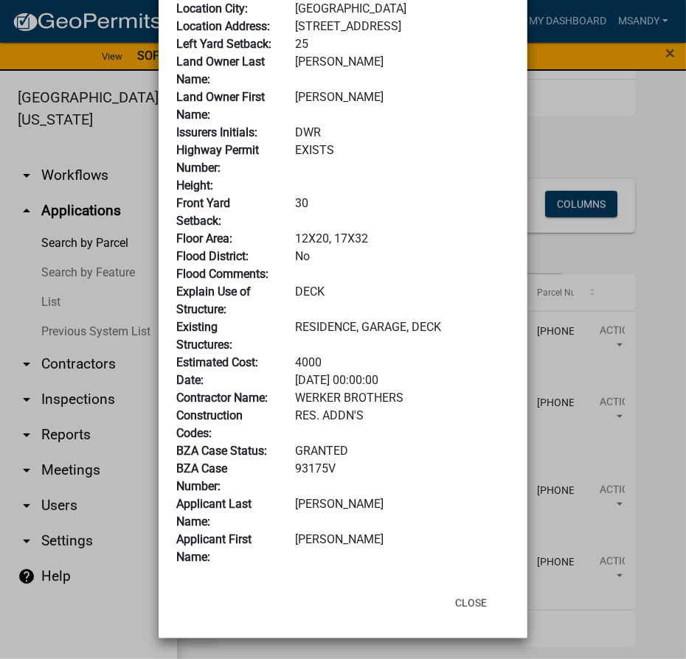
drag, startPoint x: 339, startPoint y: 463, endPoint x: 283, endPoint y: 466, distance: 56.1
click at [284, 466] on div "93175V" at bounding box center [402, 477] width 237 height 35
click at [465, 597] on button "Close" at bounding box center [470, 603] width 55 height 27
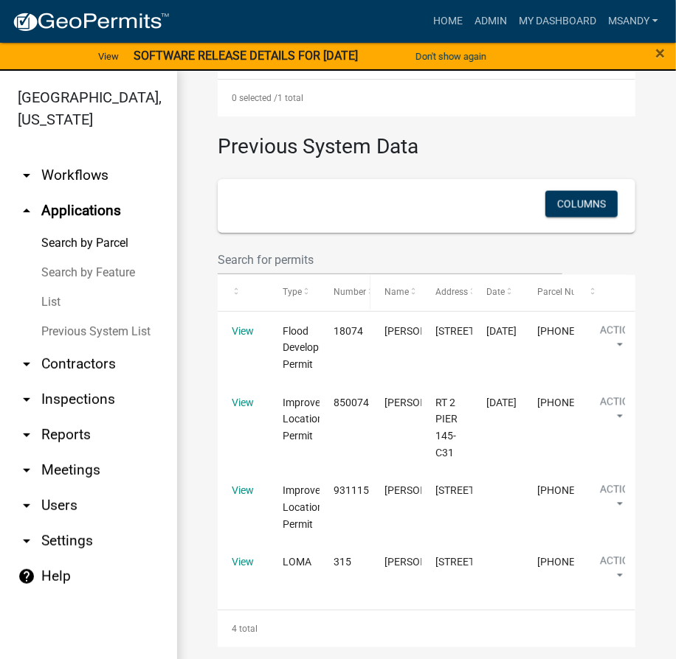
scroll to position [712, 0]
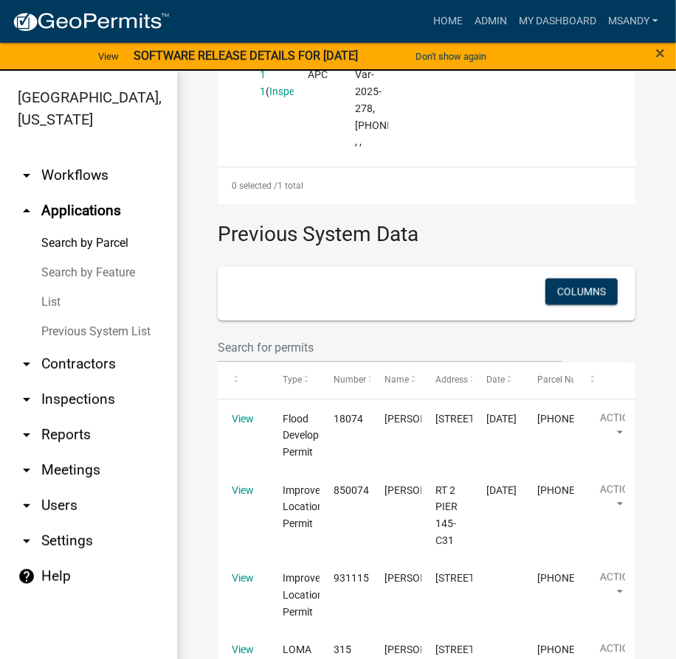
click at [63, 332] on link "Previous System List" at bounding box center [88, 332] width 177 height 30
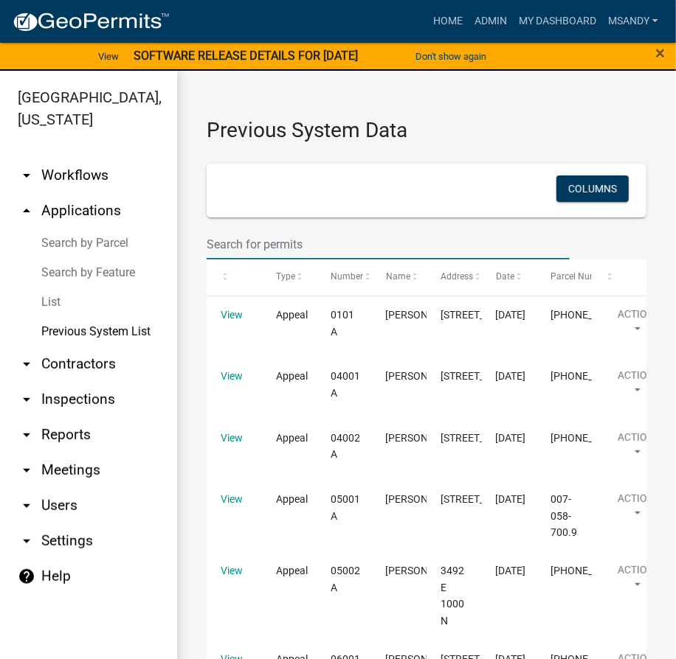
click at [281, 246] on input "text" at bounding box center [388, 244] width 363 height 30
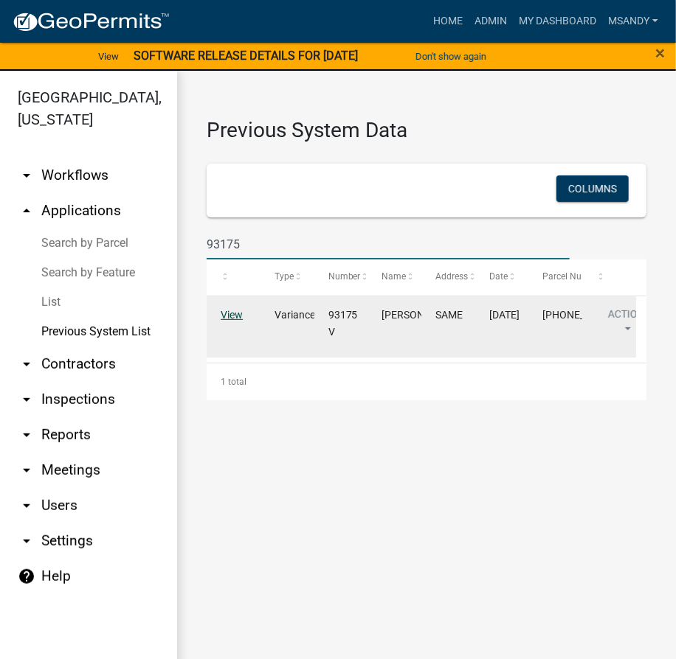
type input "93175"
click at [230, 318] on link "View" at bounding box center [232, 315] width 22 height 12
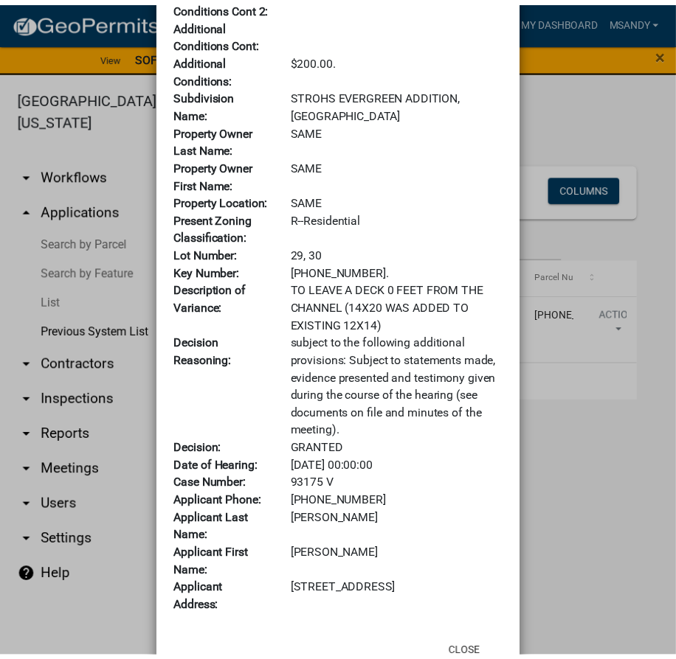
scroll to position [549, 0]
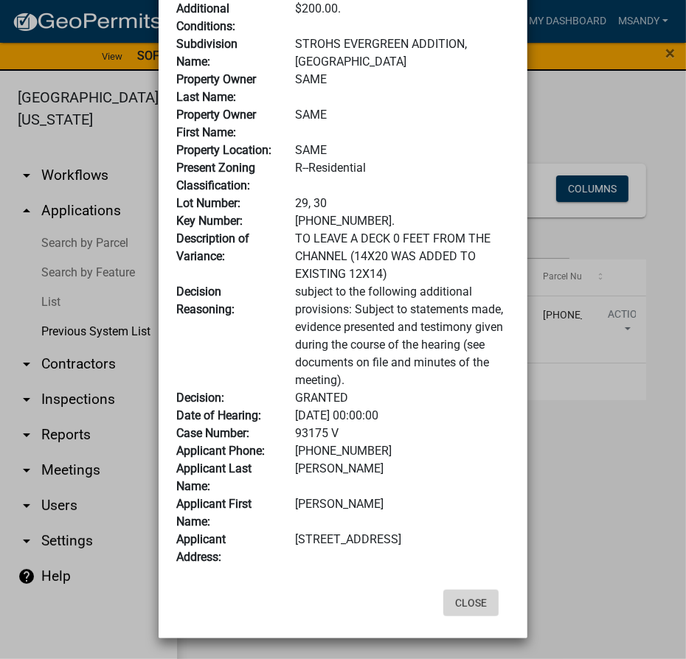
click at [479, 594] on button "Close" at bounding box center [470, 603] width 55 height 27
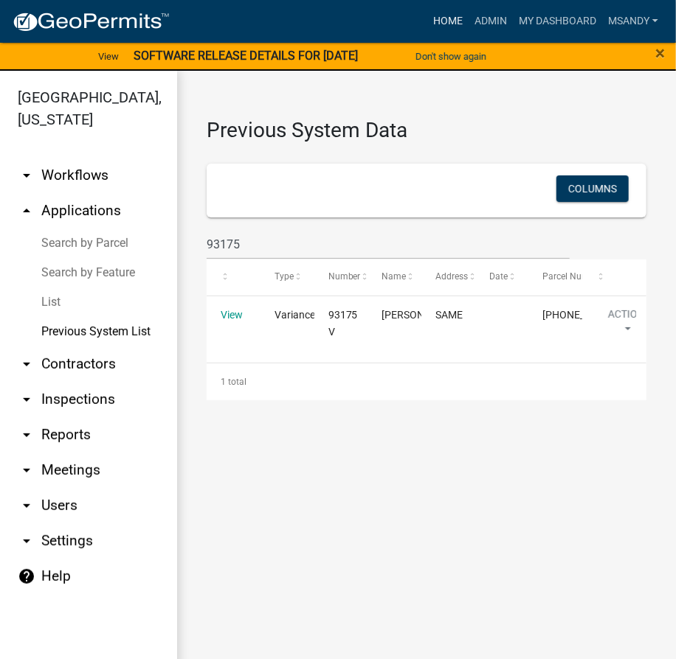
click at [447, 18] on link "Home" at bounding box center [447, 21] width 41 height 28
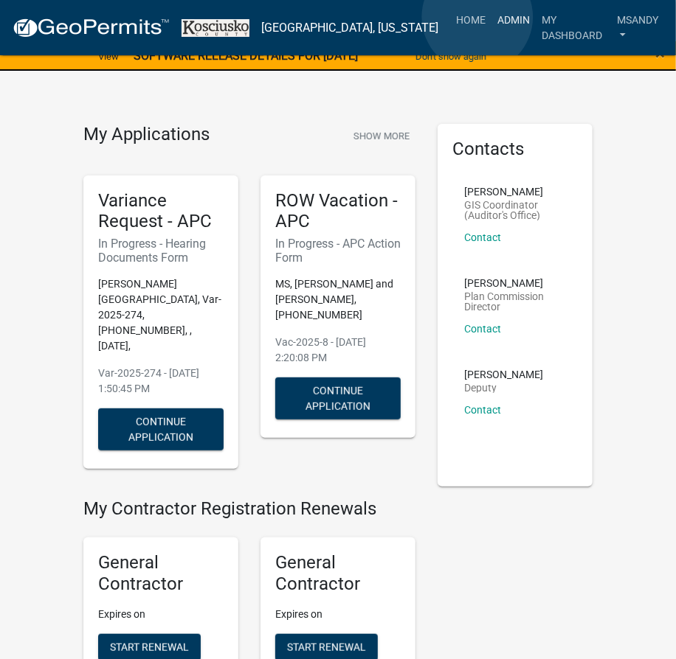
click at [491, 17] on link "Admin" at bounding box center [513, 20] width 44 height 28
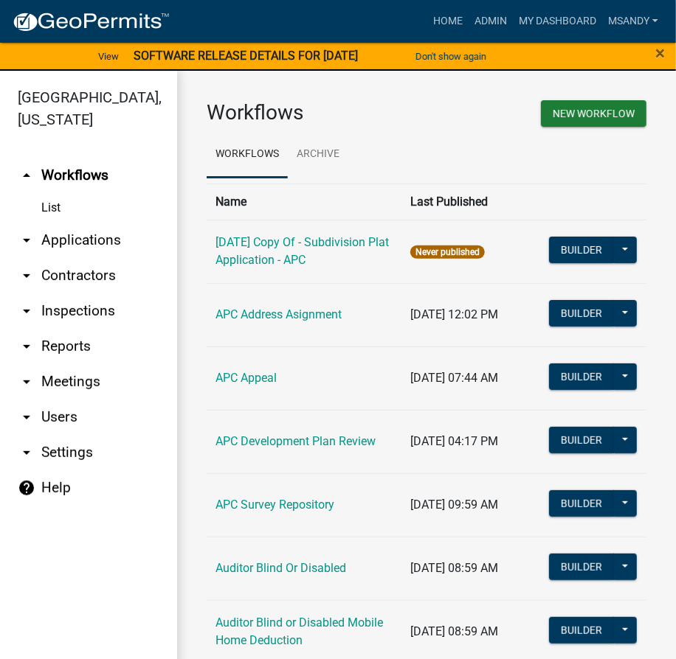
click at [56, 240] on link "arrow_drop_down Applications" at bounding box center [88, 240] width 177 height 35
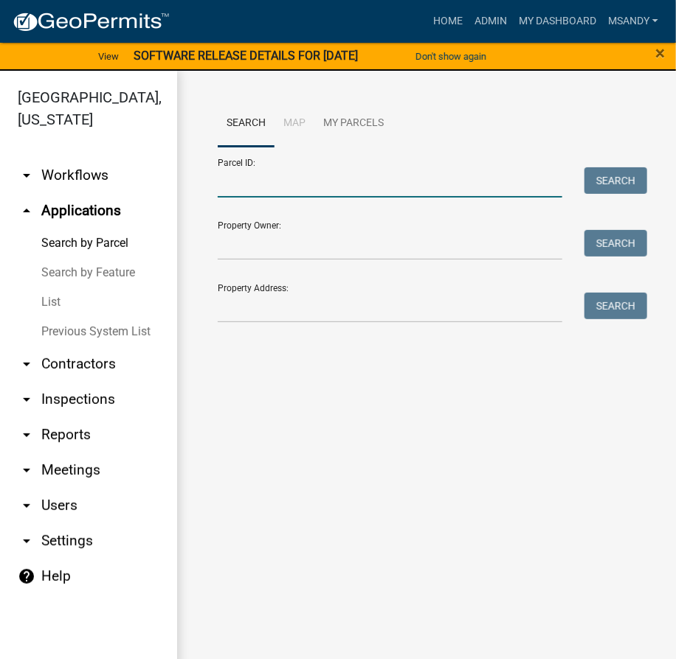
click at [246, 177] on input "Parcel ID:" at bounding box center [390, 182] width 344 height 30
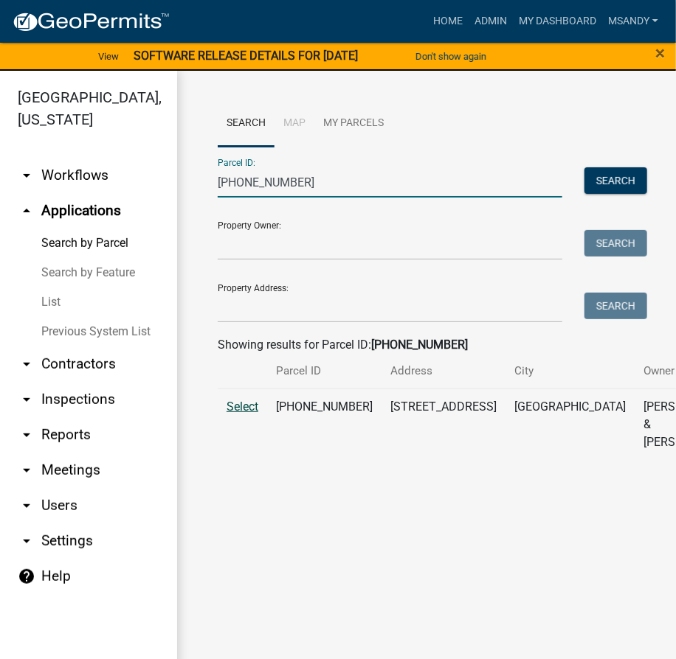
type input "007-055-077"
click at [236, 414] on span "Select" at bounding box center [242, 407] width 32 height 14
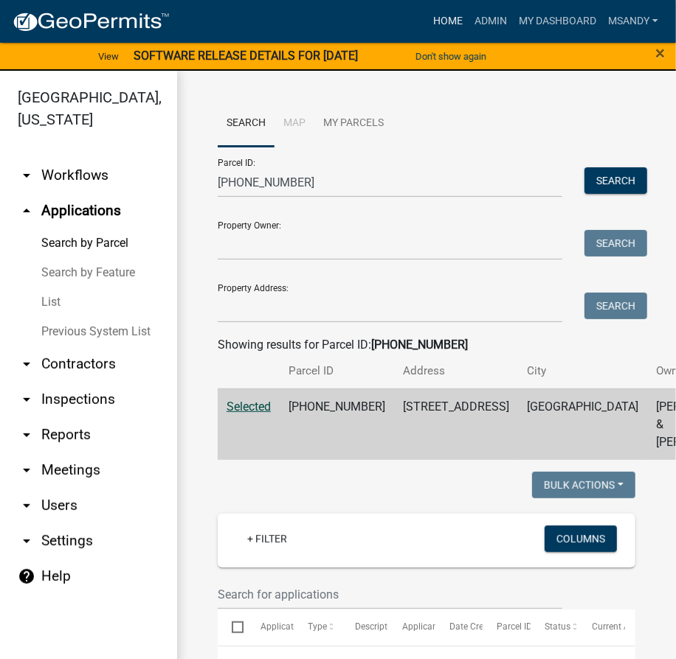
click at [444, 15] on link "Home" at bounding box center [447, 21] width 41 height 28
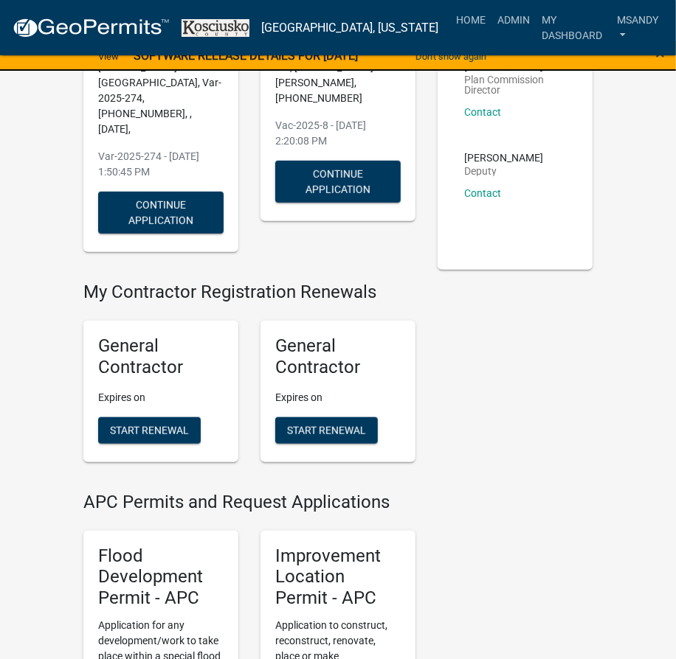
scroll to position [335, 0]
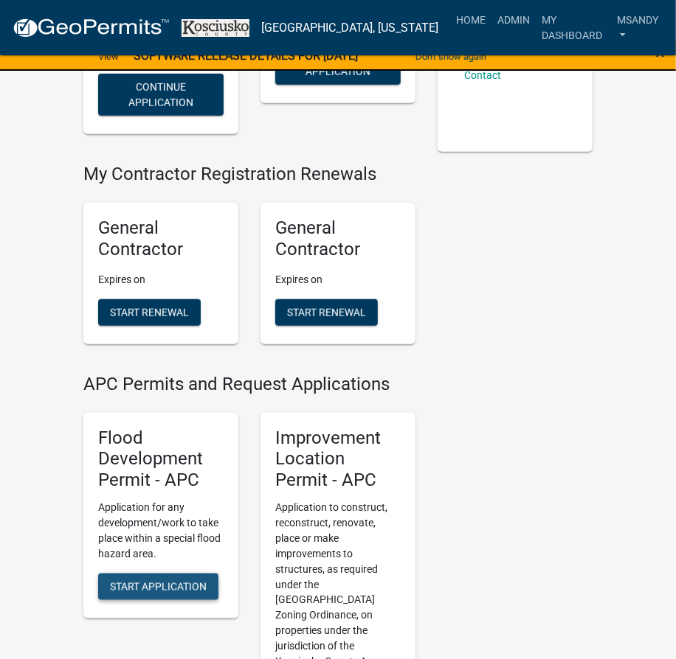
click at [169, 581] on span "Start Application" at bounding box center [158, 587] width 97 height 12
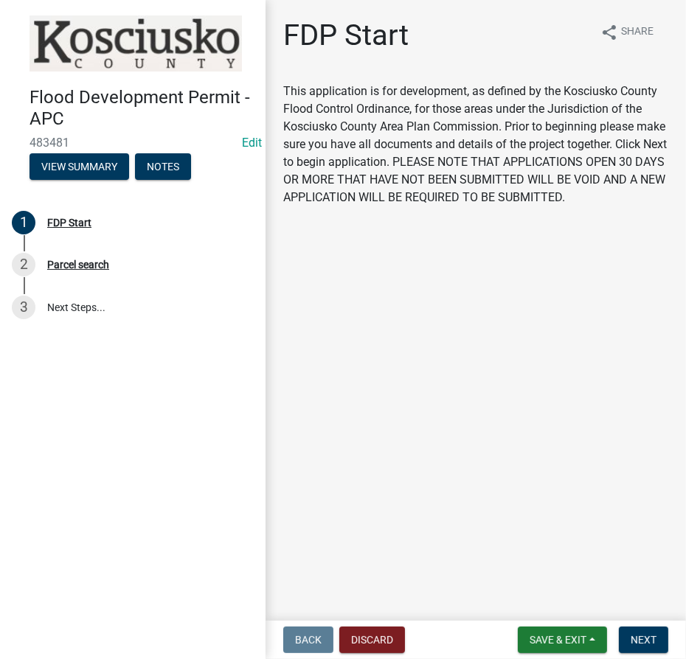
click at [668, 640] on form "Save & Exit Save Save & Exit Next" at bounding box center [593, 640] width 162 height 27
click at [651, 640] on span "Next" at bounding box center [644, 640] width 26 height 12
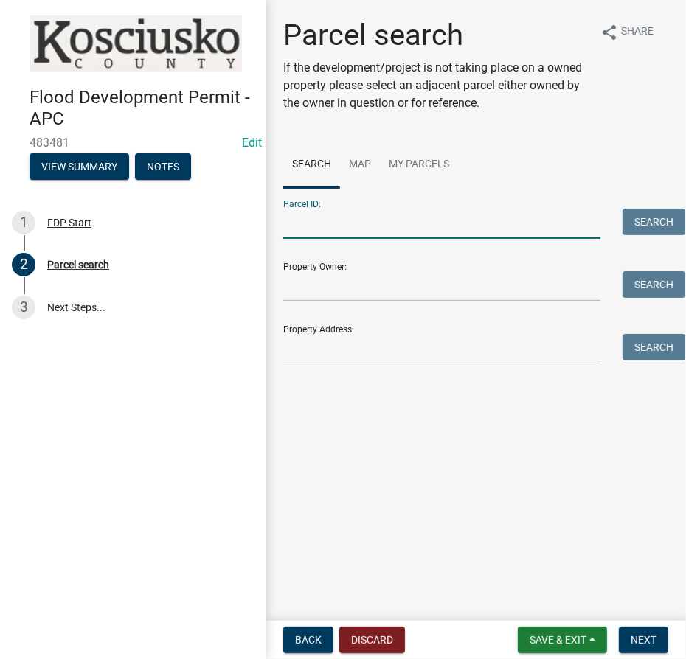
click at [343, 222] on input "Parcel ID:" at bounding box center [441, 224] width 317 height 30
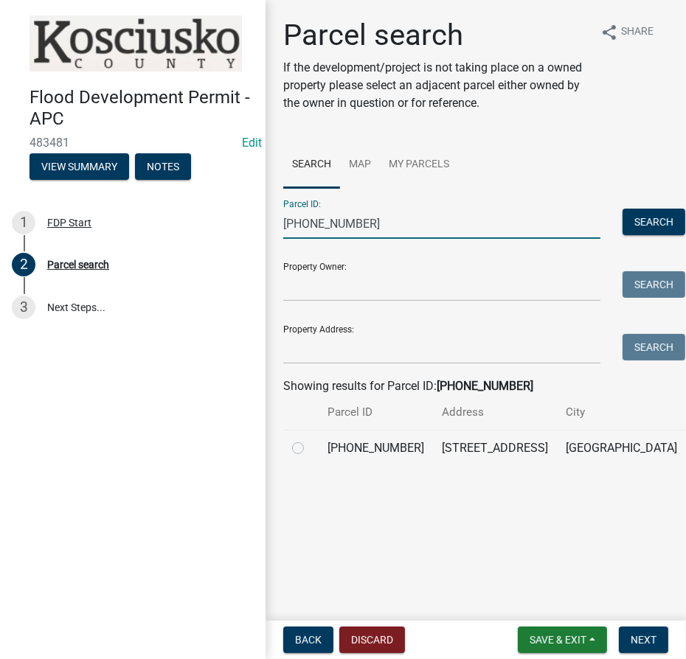
type input "007-055-077"
click at [310, 440] on label at bounding box center [310, 440] width 0 height 0
click at [310, 449] on input "radio" at bounding box center [315, 445] width 10 height 10
radio input "true"
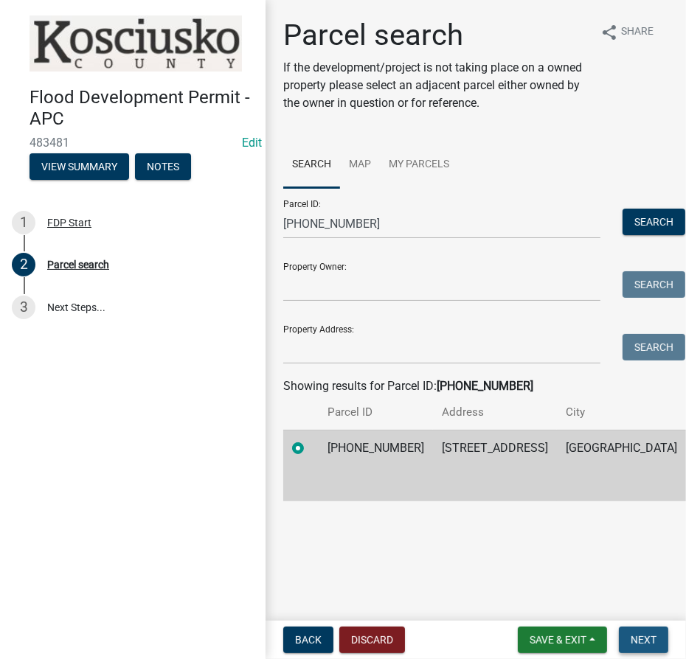
click at [643, 646] on button "Next" at bounding box center [643, 640] width 49 height 27
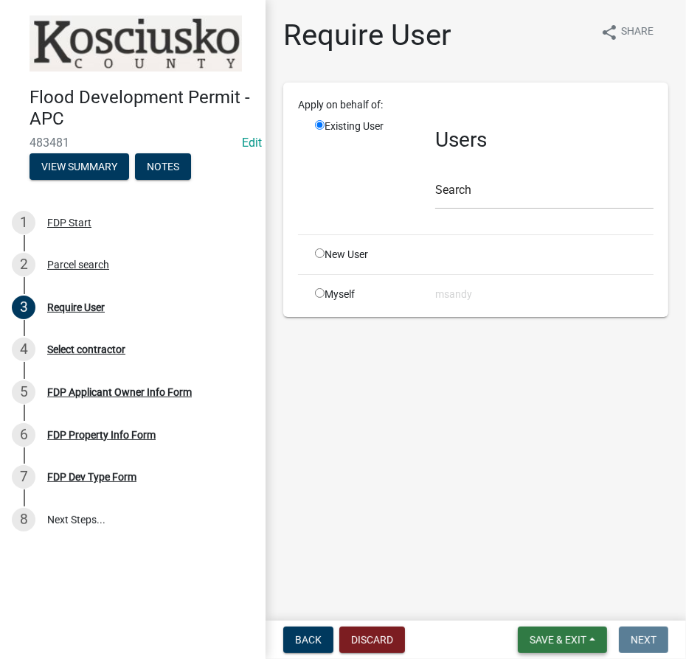
click at [574, 637] on span "Save & Exit" at bounding box center [558, 640] width 57 height 12
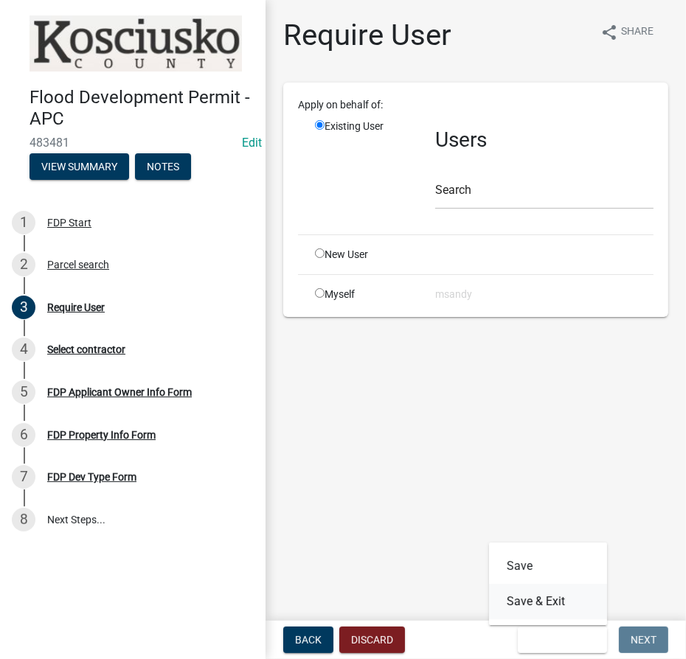
click at [554, 604] on button "Save & Exit" at bounding box center [548, 601] width 118 height 35
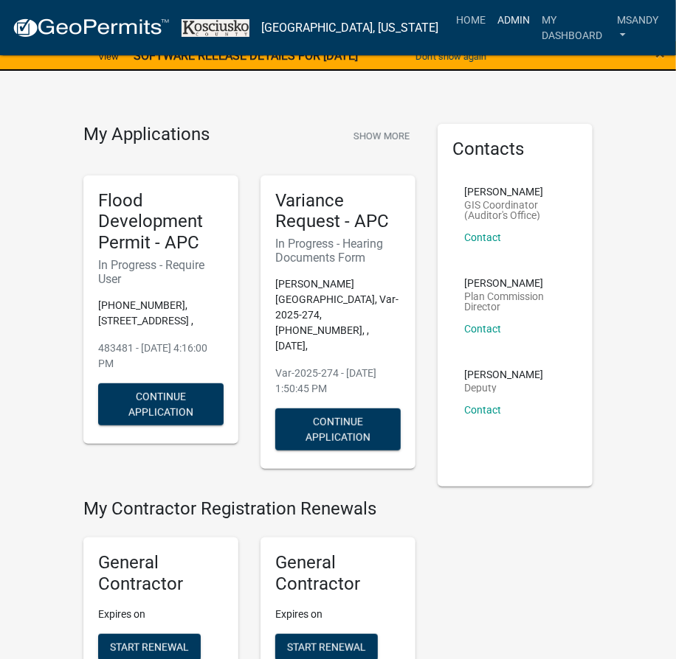
click at [491, 15] on link "Admin" at bounding box center [513, 20] width 44 height 28
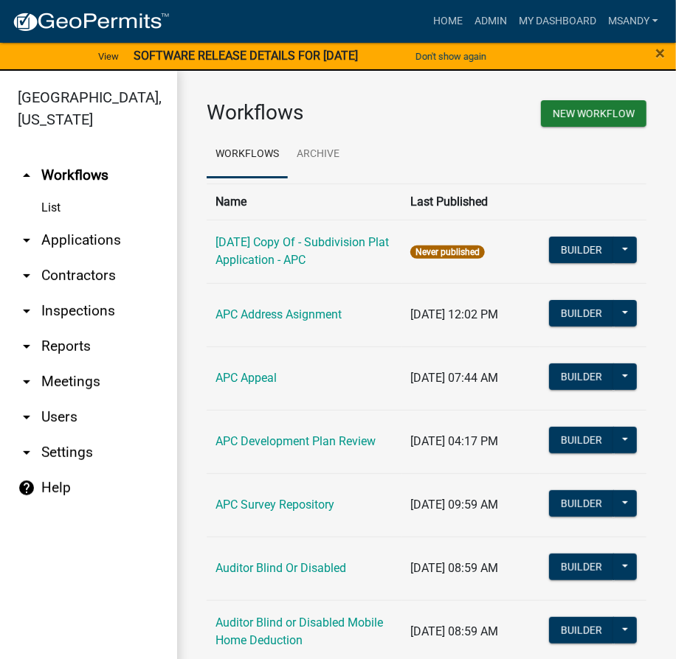
click at [52, 245] on link "arrow_drop_down Applications" at bounding box center [88, 240] width 177 height 35
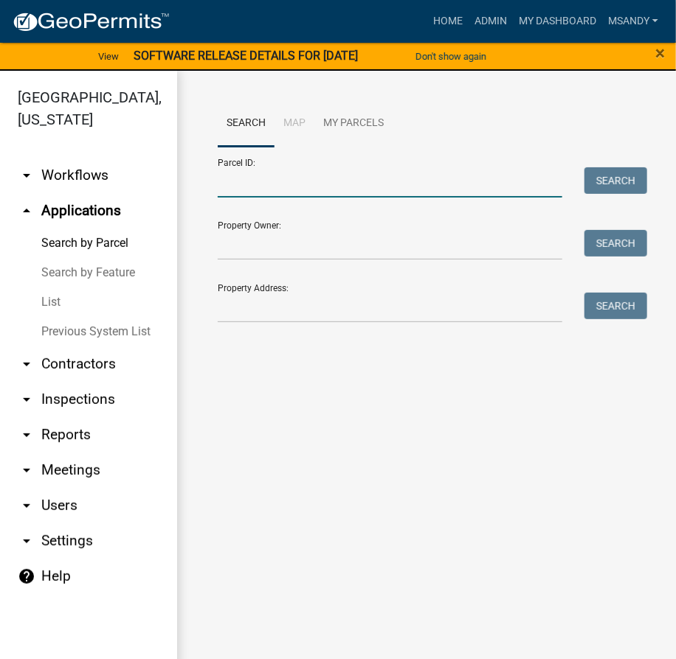
click at [347, 188] on input "Parcel ID:" at bounding box center [390, 182] width 344 height 30
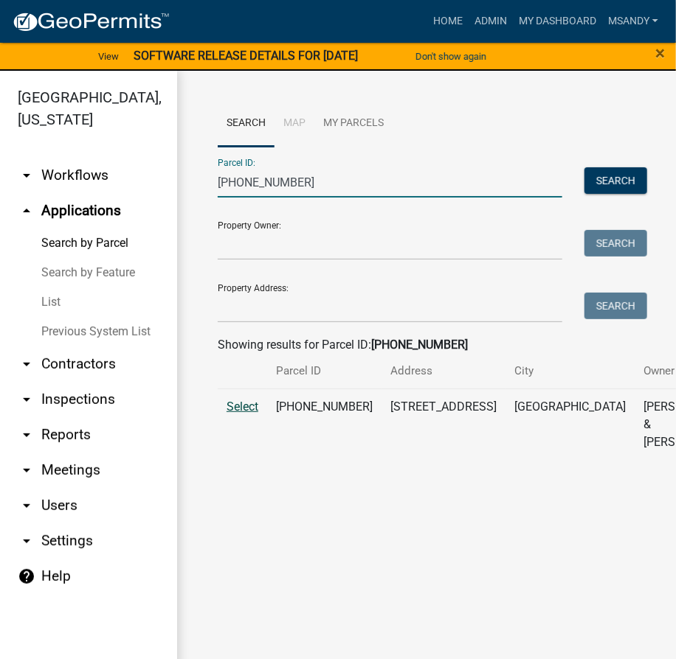
type input "007-055-077"
click at [257, 414] on span "Select" at bounding box center [242, 407] width 32 height 14
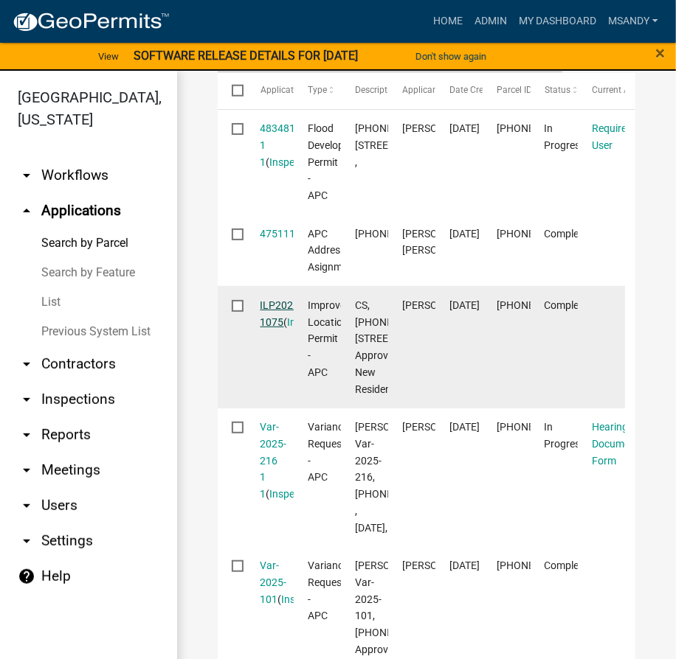
scroll to position [536, 0]
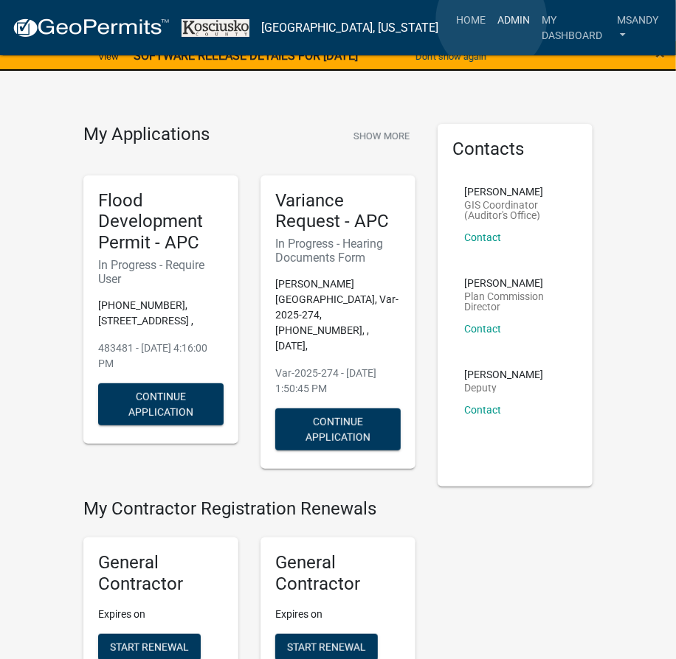
click at [491, 19] on link "Admin" at bounding box center [513, 20] width 44 height 28
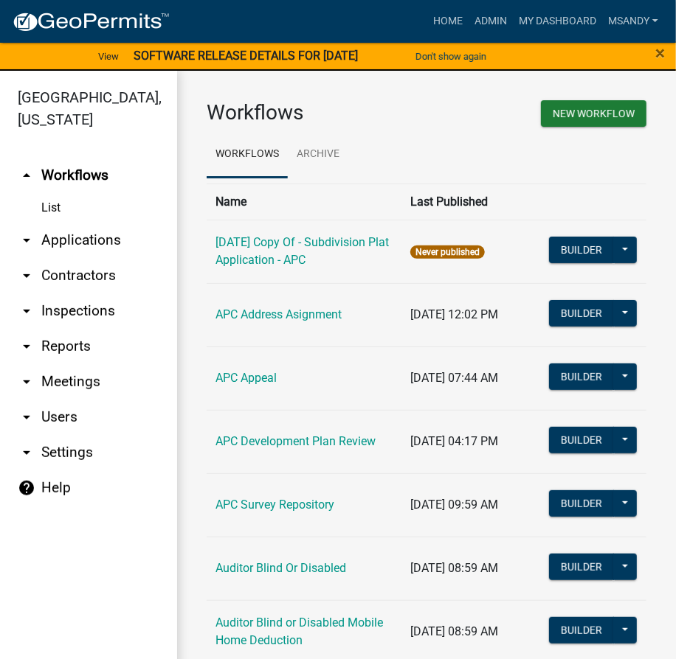
click at [74, 235] on link "arrow_drop_down Applications" at bounding box center [88, 240] width 177 height 35
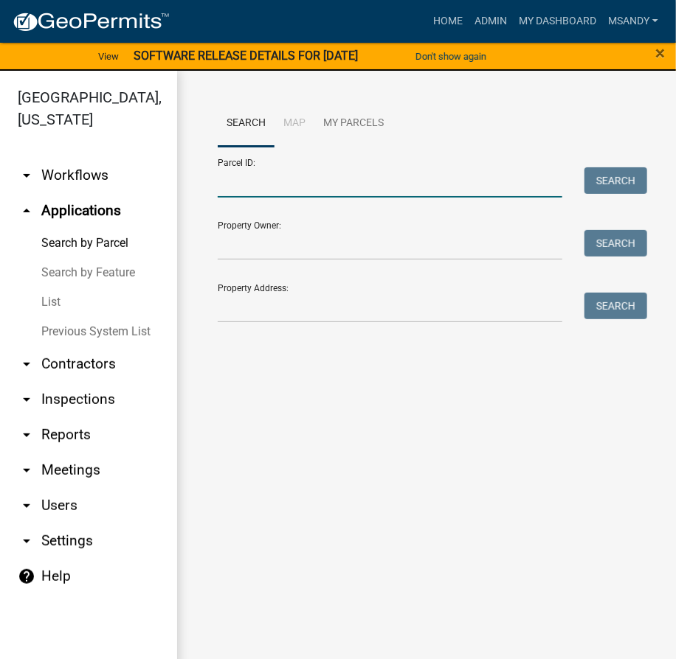
drag, startPoint x: 238, startPoint y: 184, endPoint x: 249, endPoint y: 184, distance: 11.8
click at [238, 184] on input "Parcel ID:" at bounding box center [390, 182] width 344 height 30
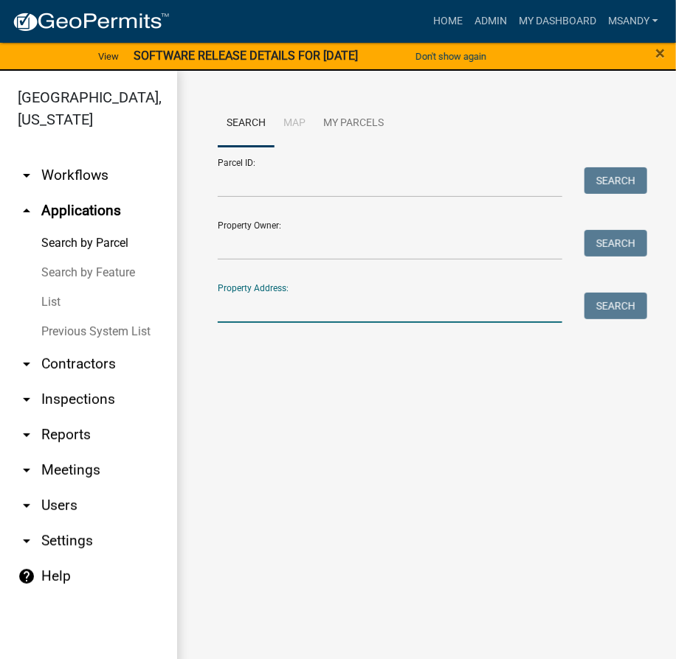
click at [246, 310] on input "Property Address:" at bounding box center [390, 308] width 344 height 30
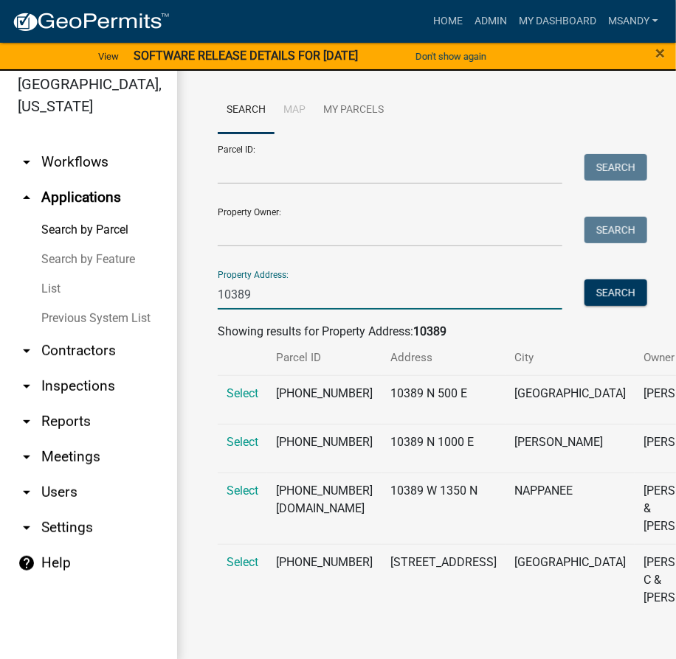
scroll to position [18, 0]
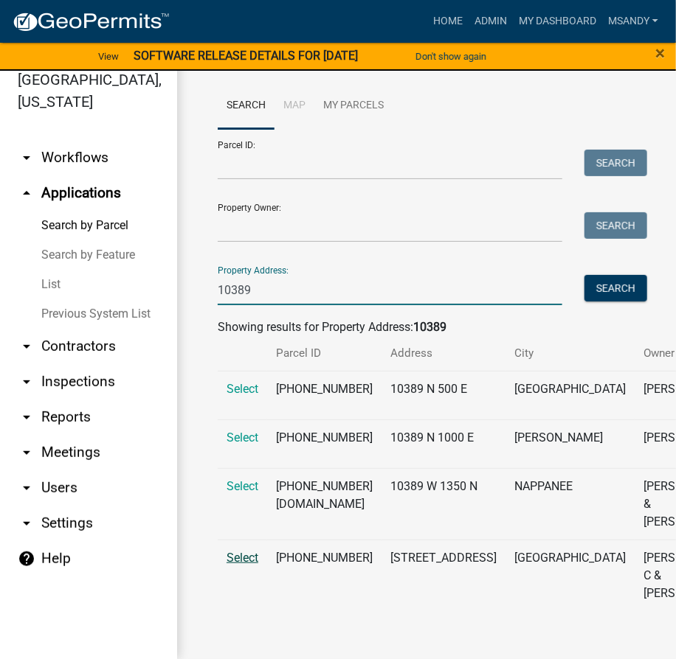
type input "10389"
click at [248, 551] on span "Select" at bounding box center [242, 558] width 32 height 14
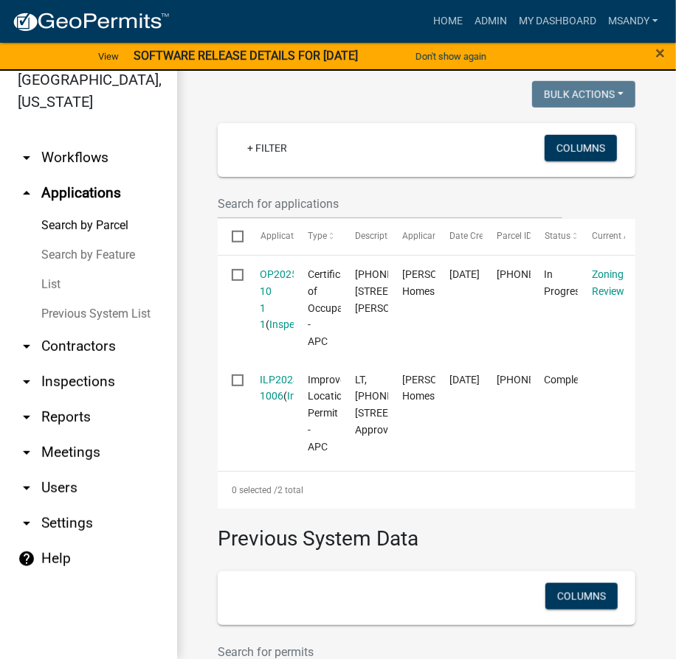
scroll to position [408, 0]
